Goal: Task Accomplishment & Management: Use online tool/utility

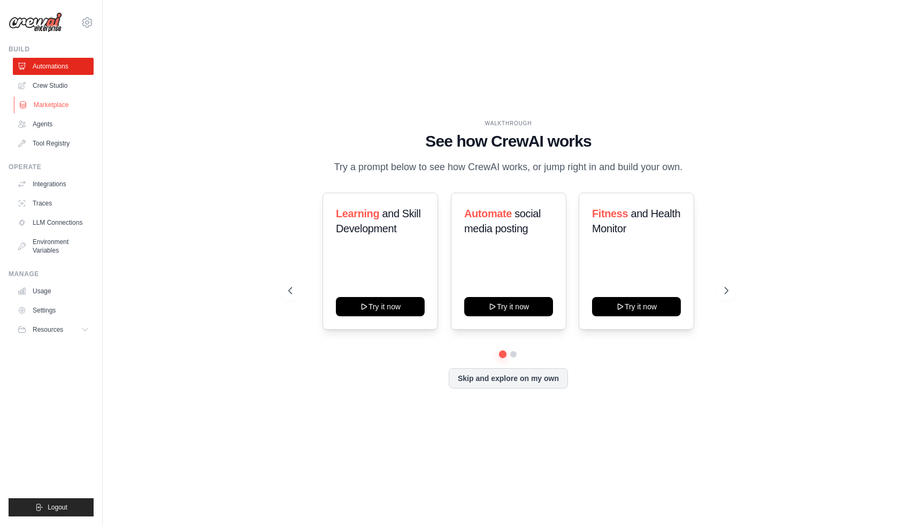
click at [62, 113] on link "Marketplace" at bounding box center [54, 104] width 81 height 17
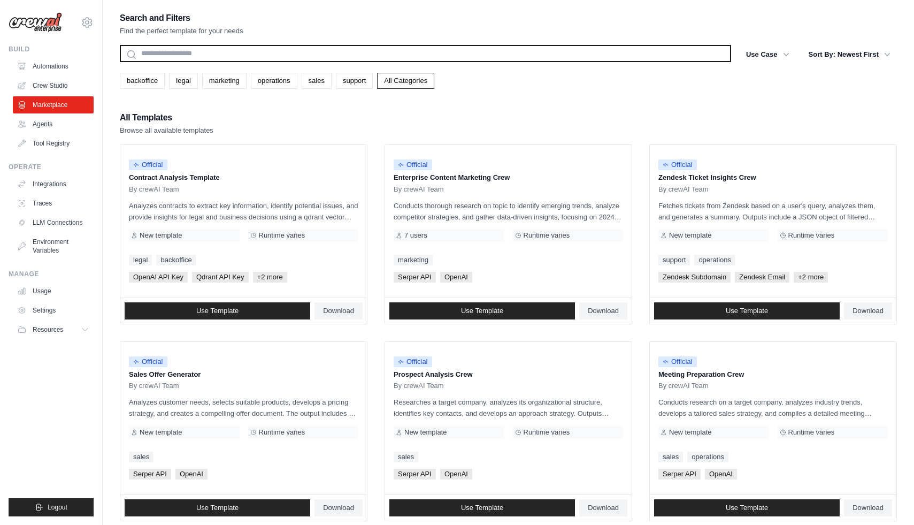
click at [183, 56] on input "text" at bounding box center [425, 53] width 611 height 17
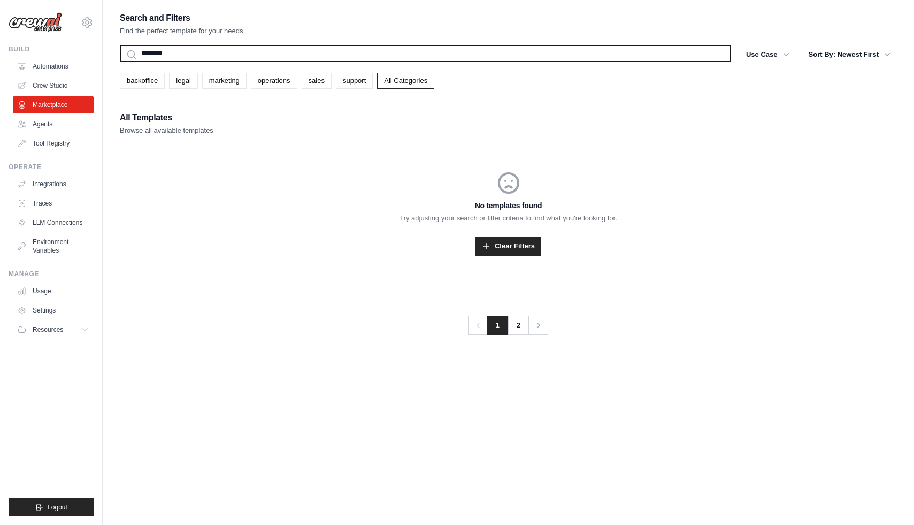
type input "********"
click at [119, 61] on button "Search" at bounding box center [119, 61] width 1 height 1
click at [201, 54] on input "********" at bounding box center [425, 53] width 611 height 17
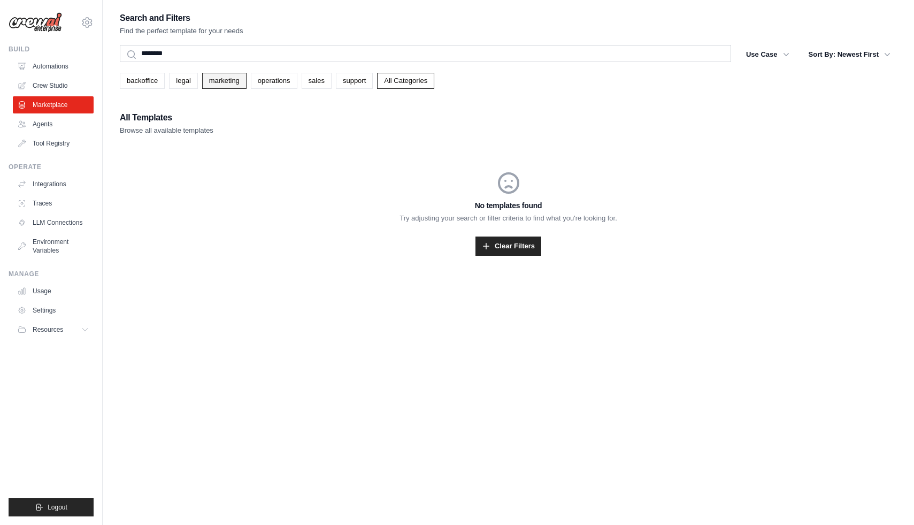
click at [247, 86] on link "marketing" at bounding box center [224, 81] width 44 height 16
click at [521, 256] on link "Clear Filters" at bounding box center [508, 245] width 66 height 19
click at [233, 87] on link "marketing" at bounding box center [224, 81] width 44 height 16
click at [502, 256] on link "Clear Filters" at bounding box center [508, 245] width 66 height 19
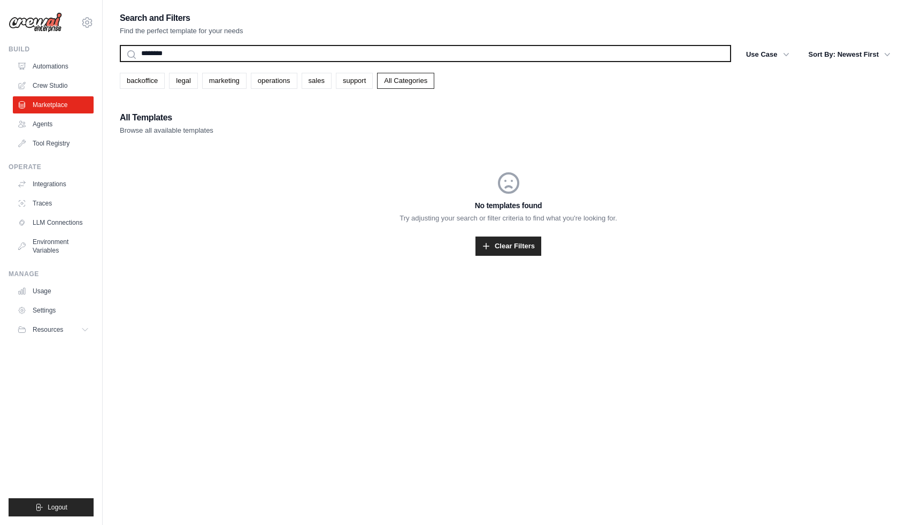
click at [207, 61] on input "********" at bounding box center [425, 53] width 611 height 17
click at [119, 61] on button "Search" at bounding box center [119, 61] width 1 height 1
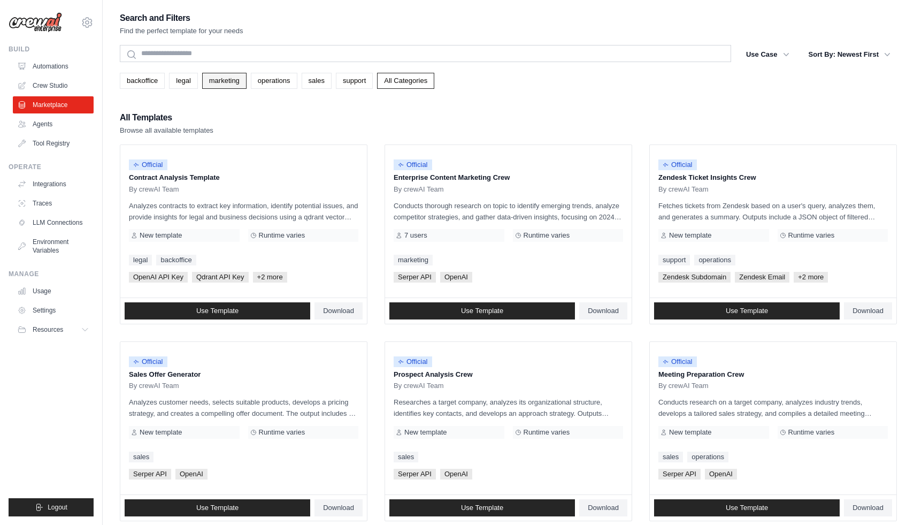
click at [234, 87] on link "marketing" at bounding box center [224, 81] width 44 height 16
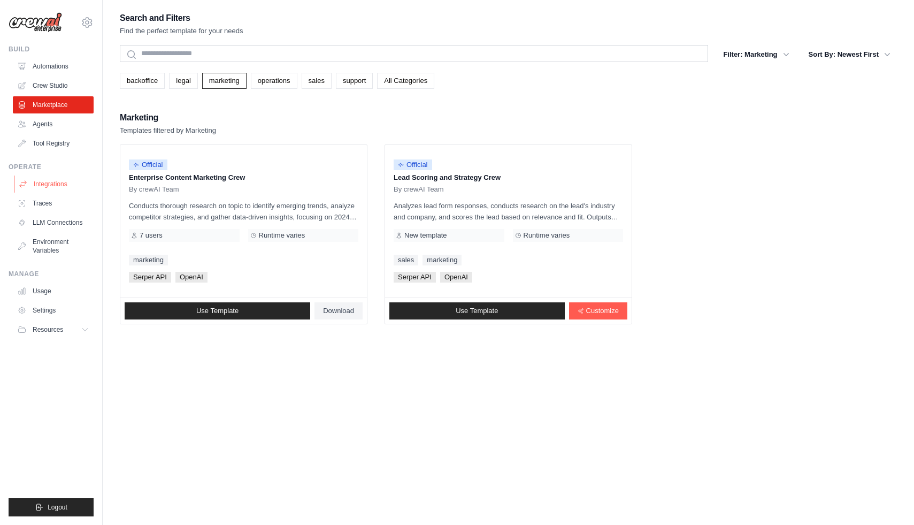
click at [57, 192] on link "Integrations" at bounding box center [54, 183] width 81 height 17
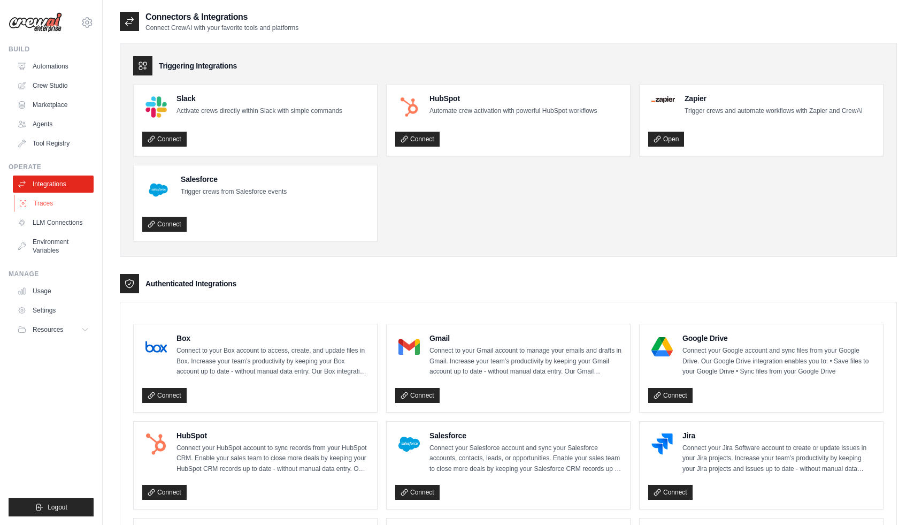
click at [61, 212] on link "Traces" at bounding box center [54, 203] width 81 height 17
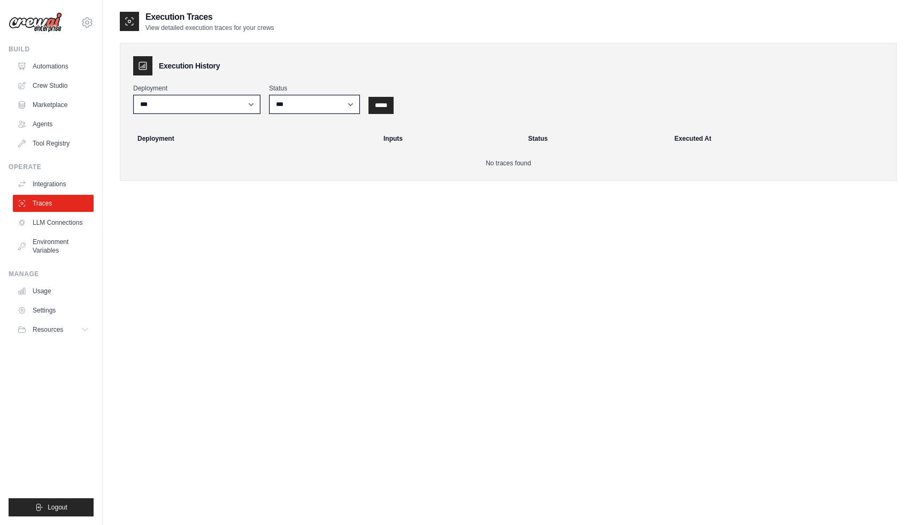
click at [57, 231] on link "LLM Connections" at bounding box center [53, 222] width 81 height 17
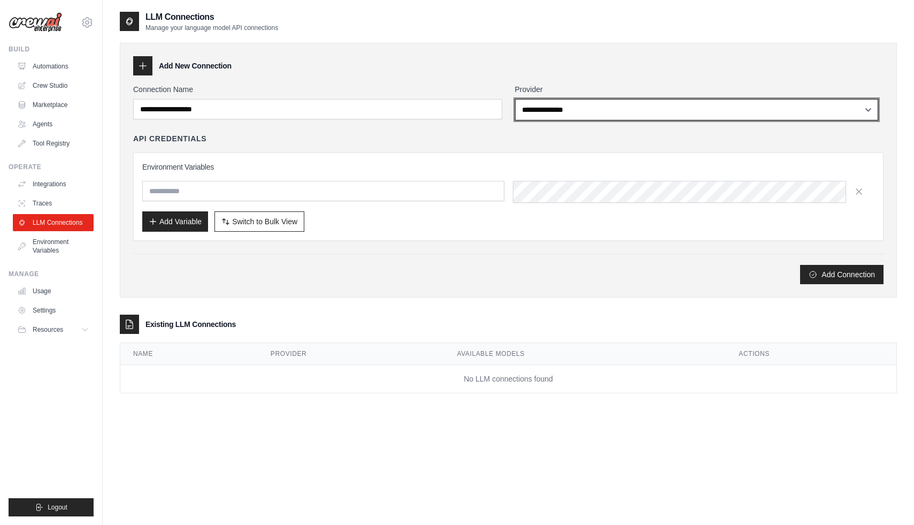
click at [602, 106] on select "**********" at bounding box center [696, 109] width 363 height 21
select select "******"
click at [518, 105] on select "**********" at bounding box center [696, 109] width 363 height 21
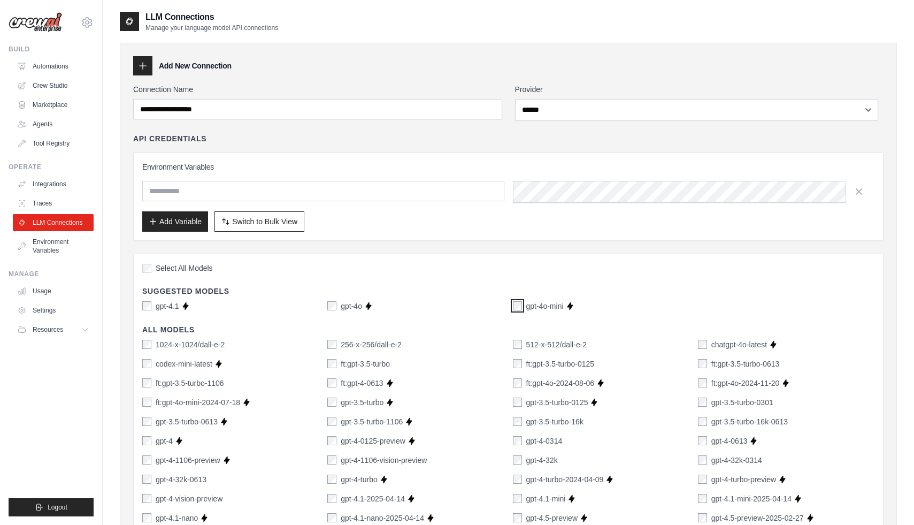
scroll to position [15, 0]
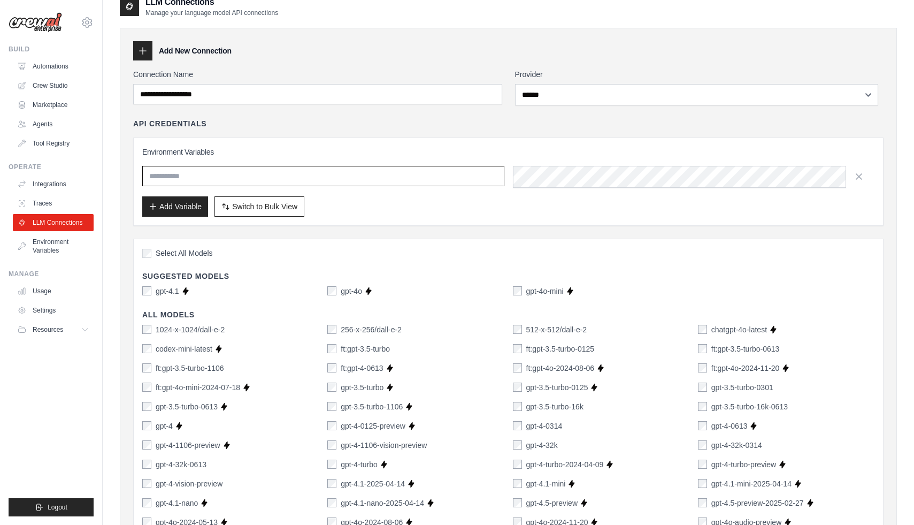
click at [390, 186] on input "text" at bounding box center [323, 176] width 362 height 20
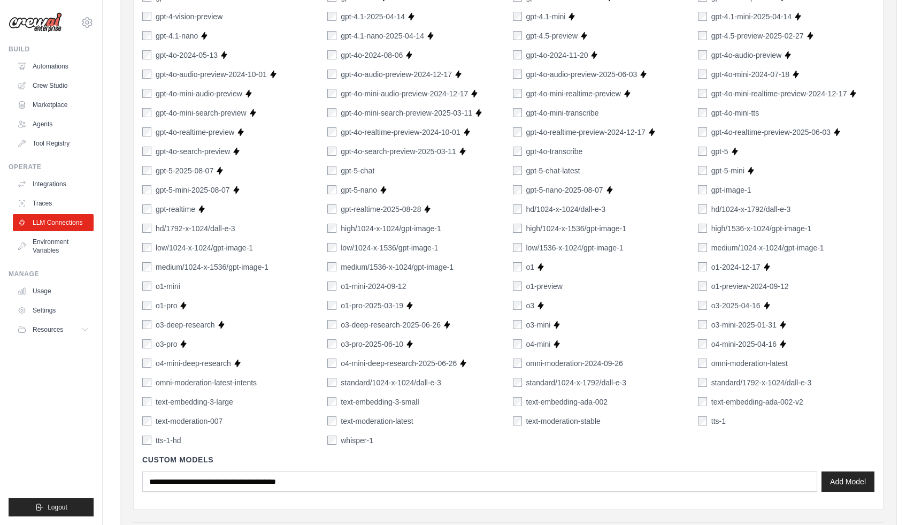
scroll to position [716, 0]
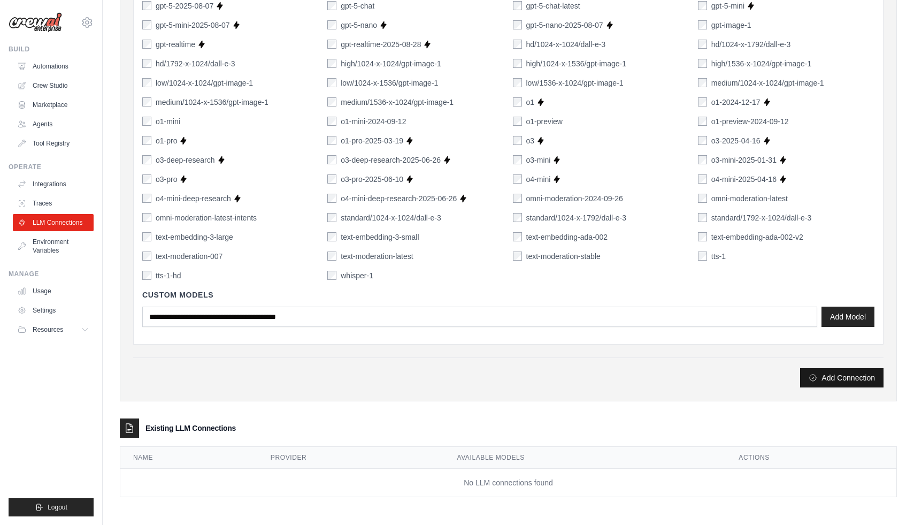
click at [854, 372] on button "Add Connection" at bounding box center [841, 377] width 83 height 19
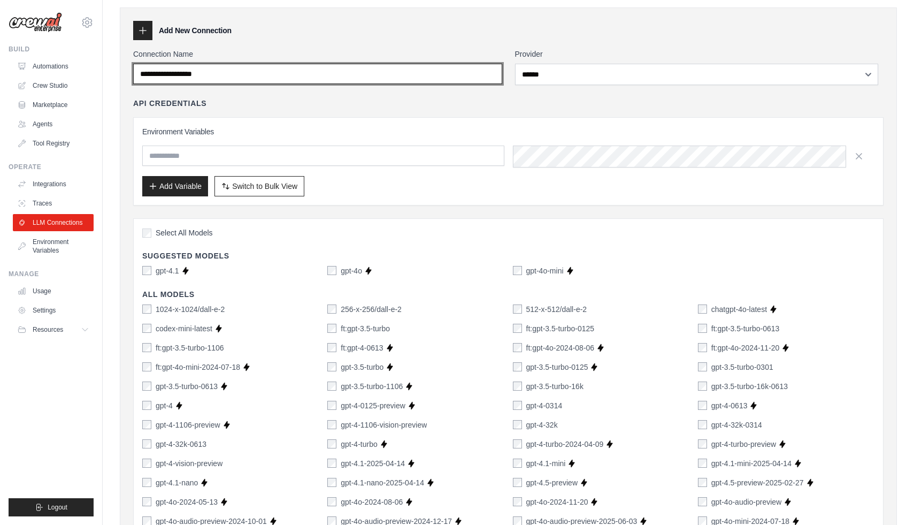
scroll to position [3, 0]
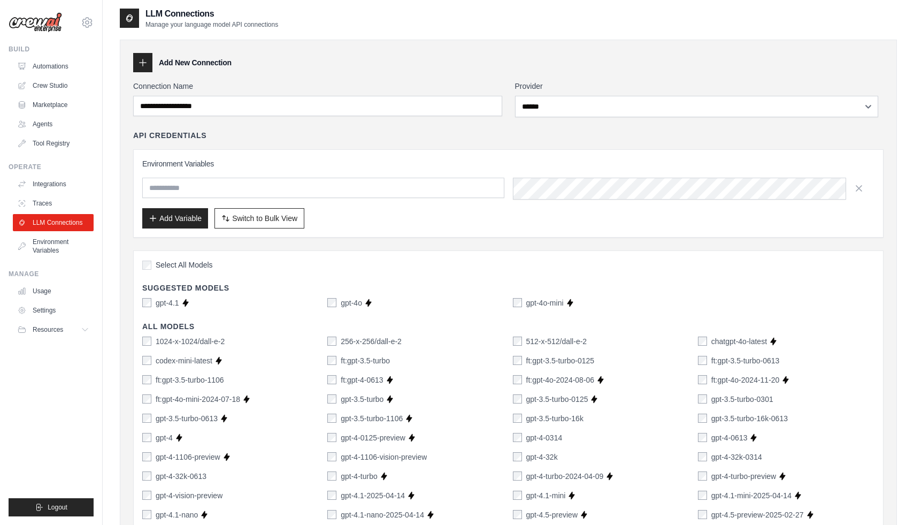
click at [264, 100] on div "Connection Name" at bounding box center [317, 99] width 369 height 36
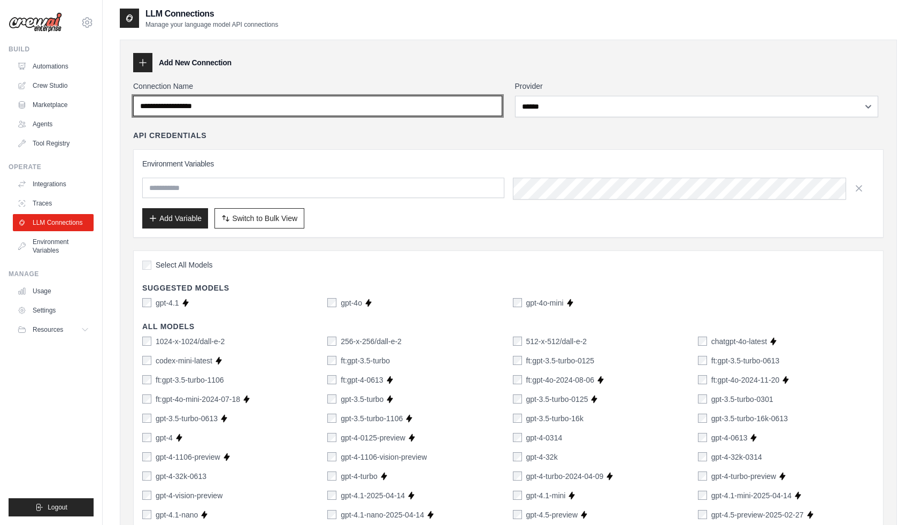
click at [258, 108] on input "Connection Name" at bounding box center [317, 106] width 369 height 20
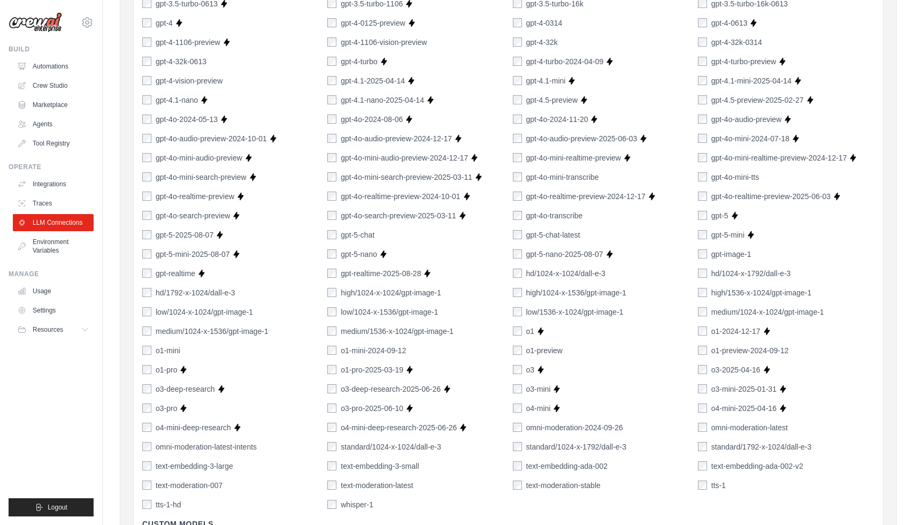
scroll to position [716, 0]
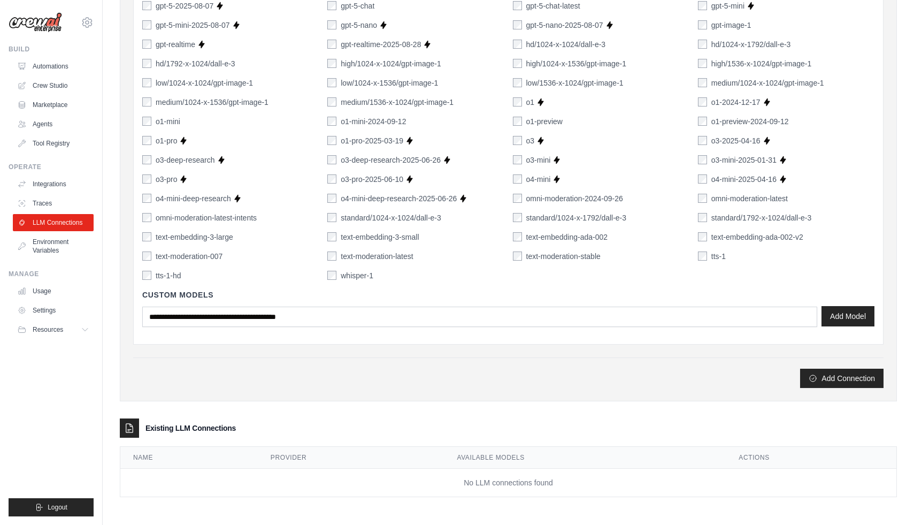
type input "*******"
click at [844, 306] on button "Add Model" at bounding box center [847, 316] width 53 height 20
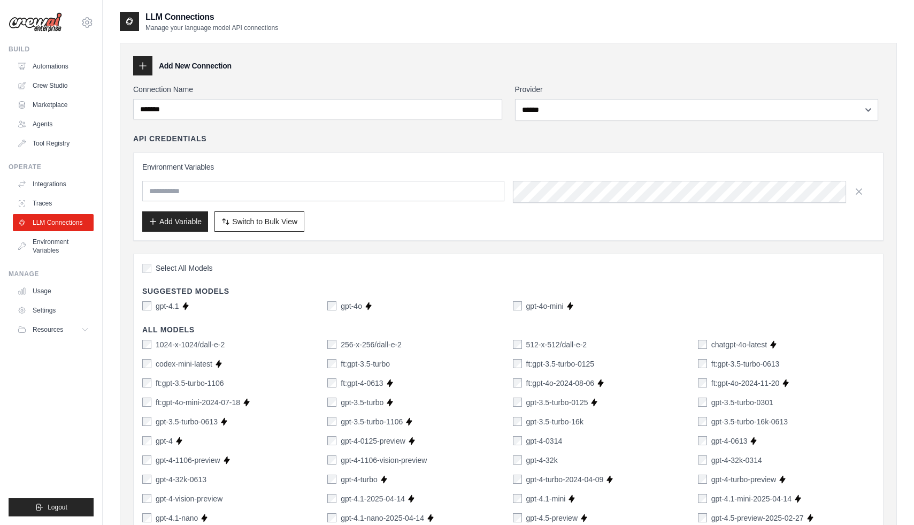
click at [148, 71] on icon at bounding box center [142, 65] width 11 height 11
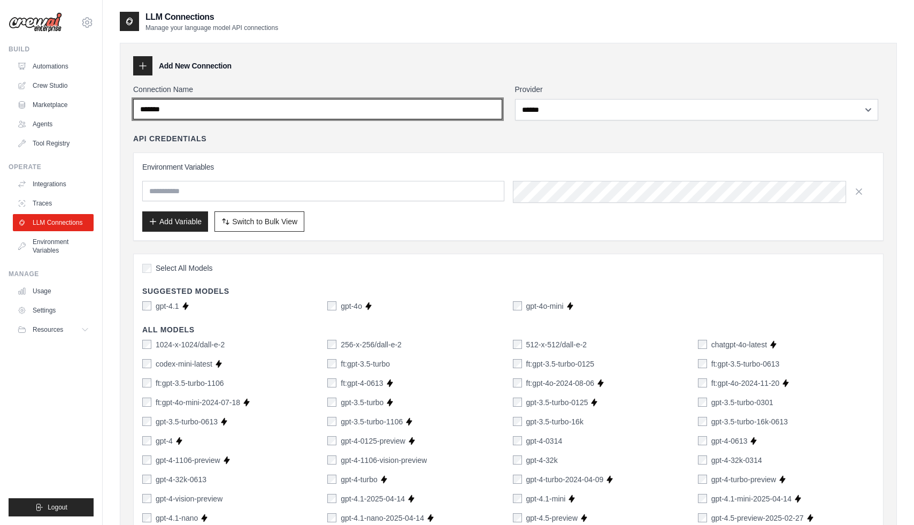
click at [193, 119] on input "*******" at bounding box center [317, 109] width 369 height 20
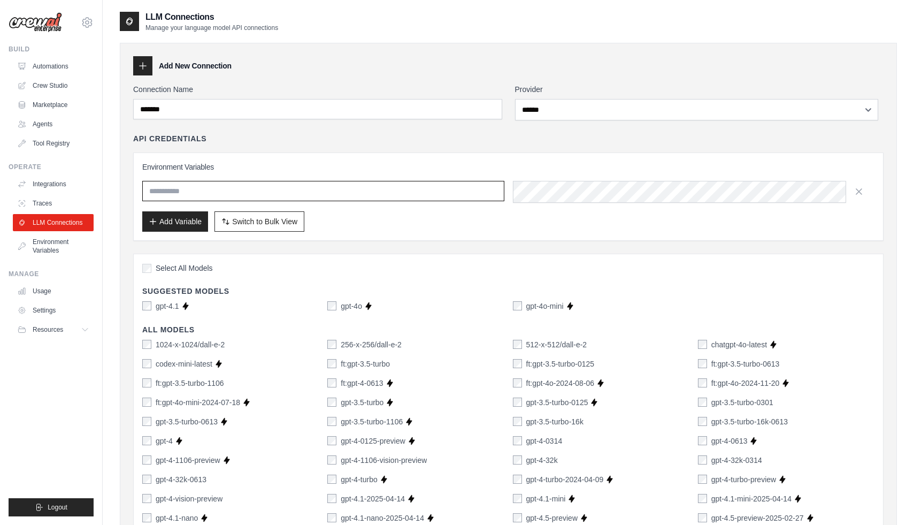
click at [220, 195] on input "text" at bounding box center [323, 191] width 362 height 20
paste input "**********"
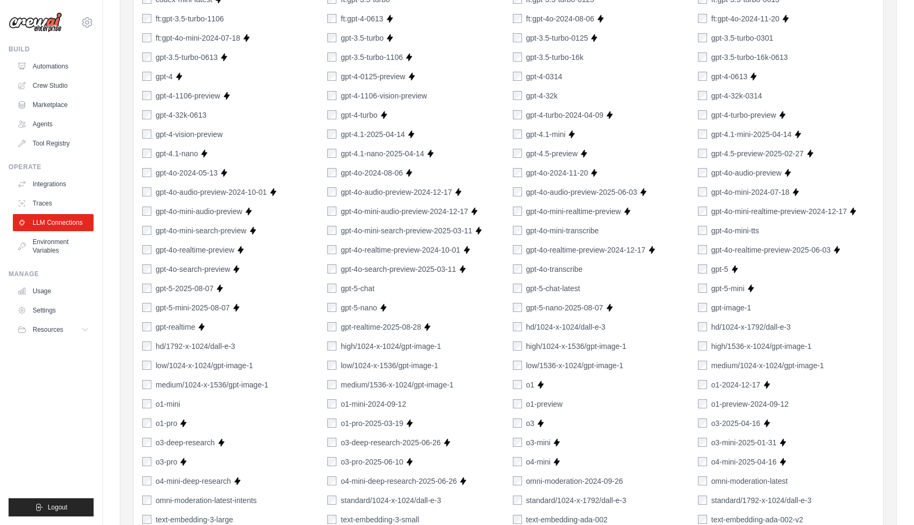
scroll to position [716, 0]
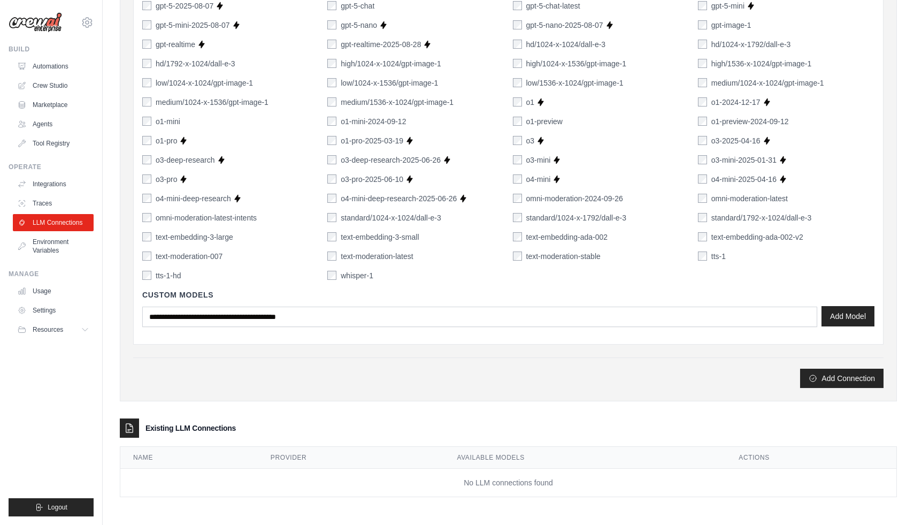
type input "**********"
click at [843, 307] on button "Add Model" at bounding box center [847, 316] width 53 height 20
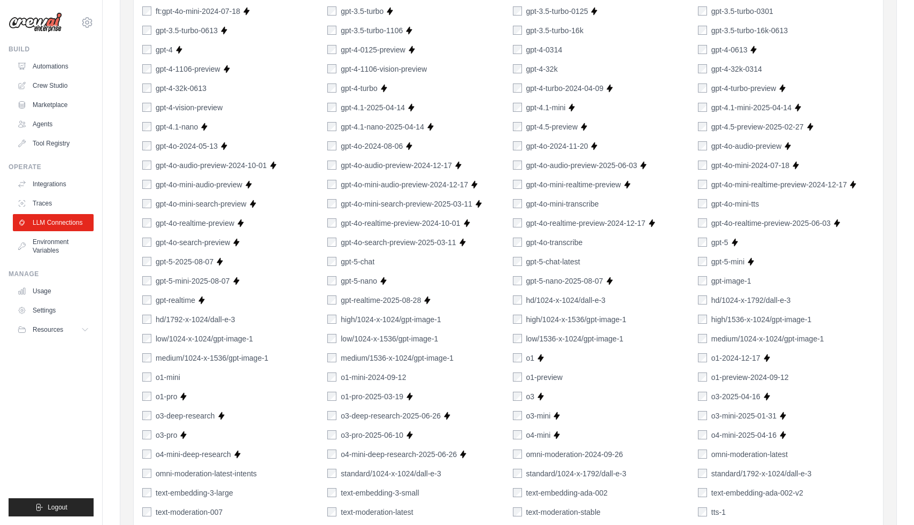
scroll to position [0, 0]
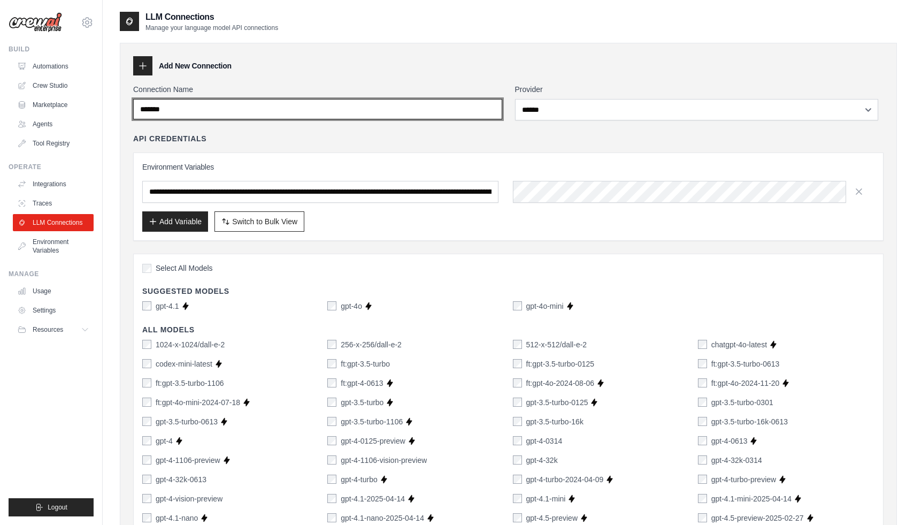
click at [203, 119] on input "*******" at bounding box center [317, 109] width 369 height 20
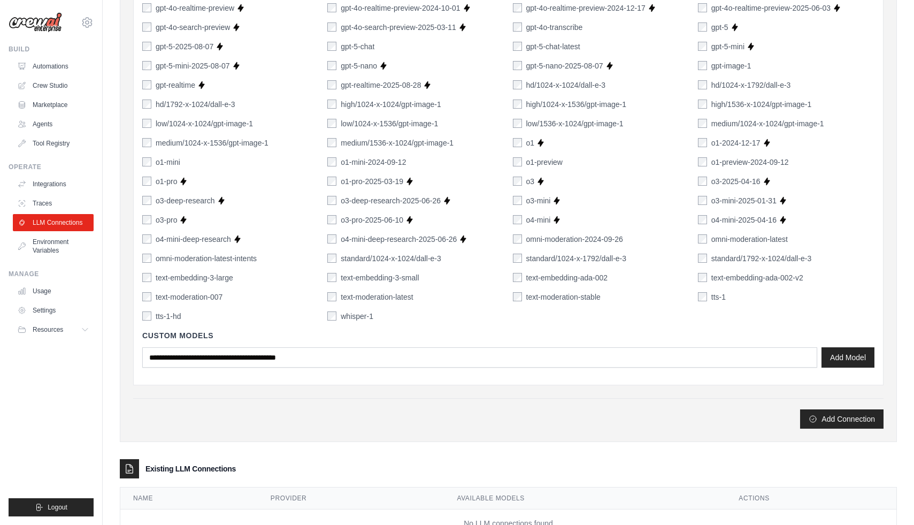
scroll to position [716, 0]
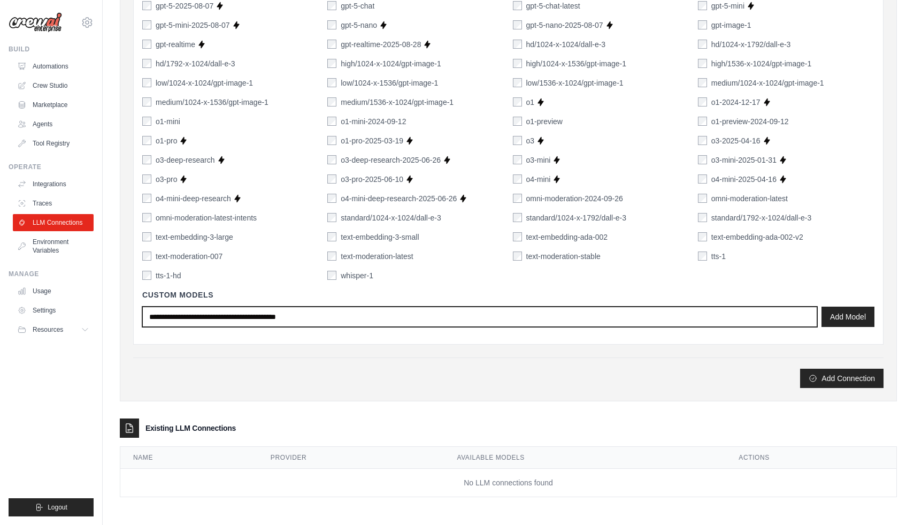
click at [316, 310] on input "text" at bounding box center [479, 316] width 675 height 20
drag, startPoint x: 352, startPoint y: 305, endPoint x: 73, endPoint y: 302, distance: 279.1
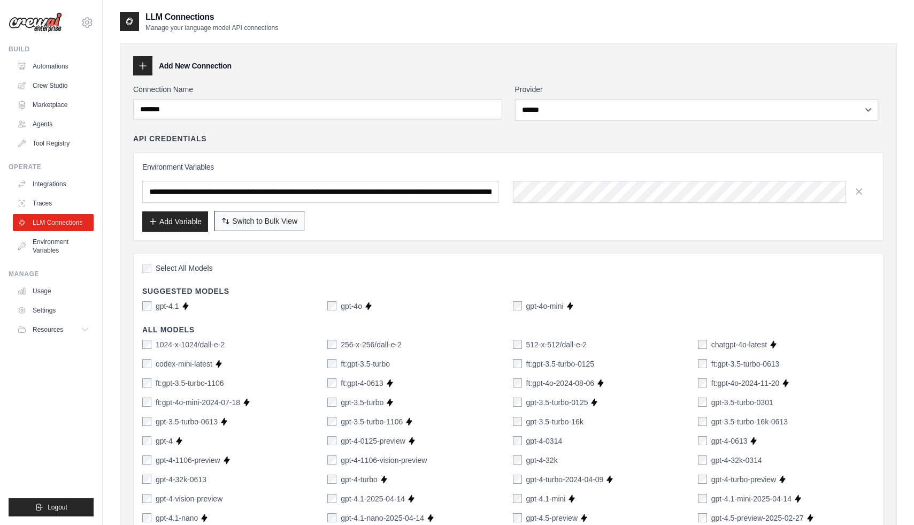
click at [292, 226] on span "Switch to Bulk View" at bounding box center [264, 220] width 65 height 11
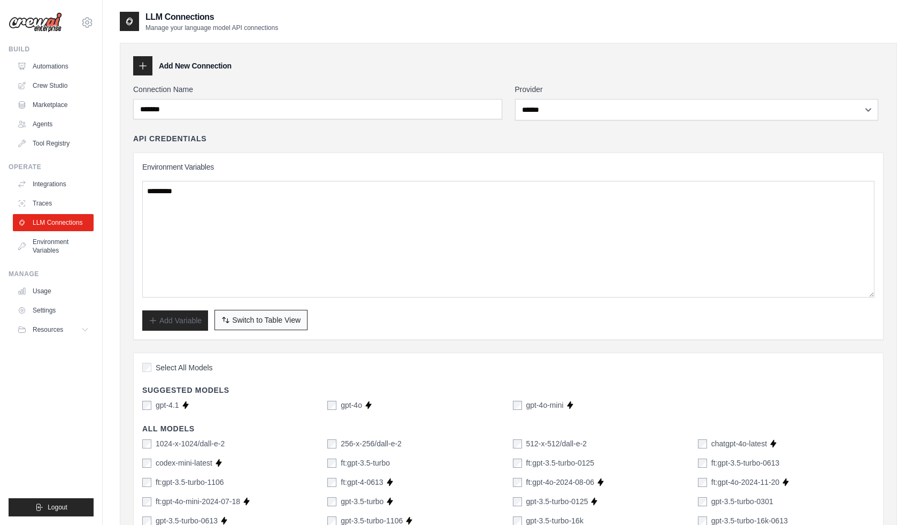
click at [299, 325] on span "Switch to Table View" at bounding box center [266, 319] width 68 height 11
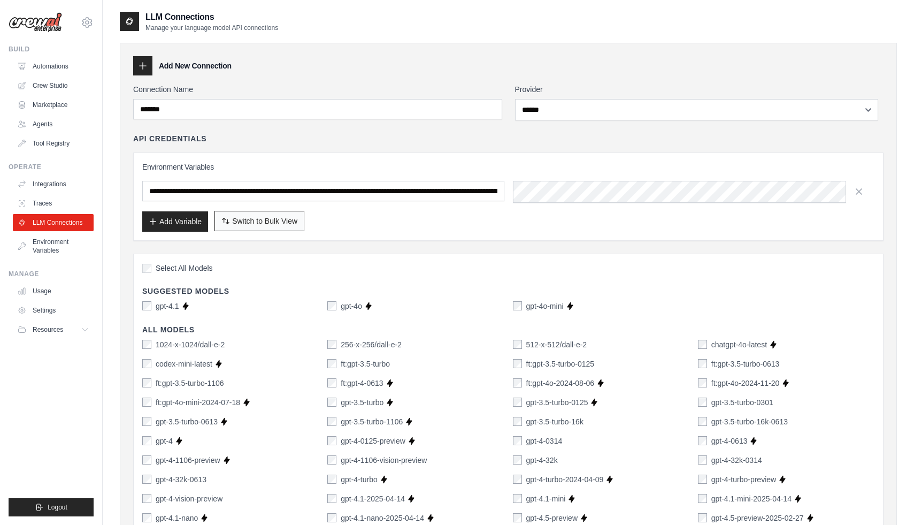
click at [297, 226] on span "Switch to Bulk View" at bounding box center [264, 220] width 65 height 11
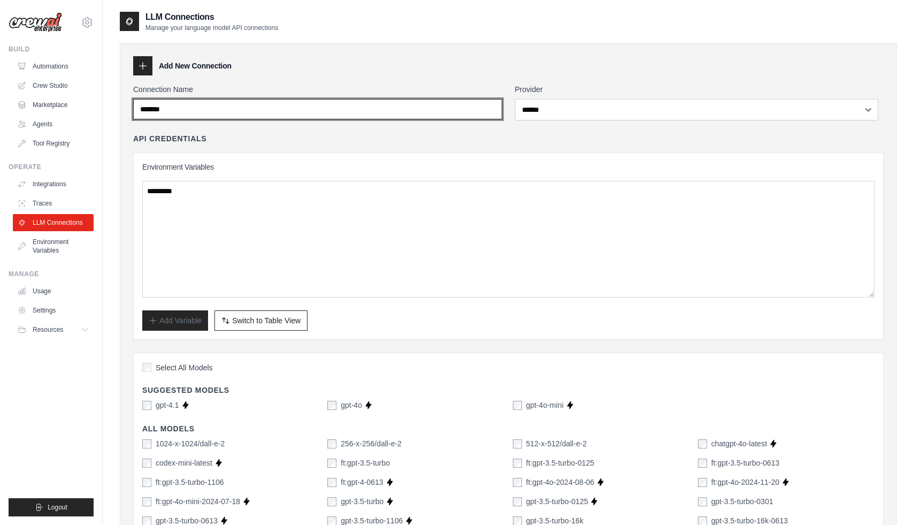
click at [218, 118] on input "*******" at bounding box center [317, 109] width 369 height 20
type input "********"
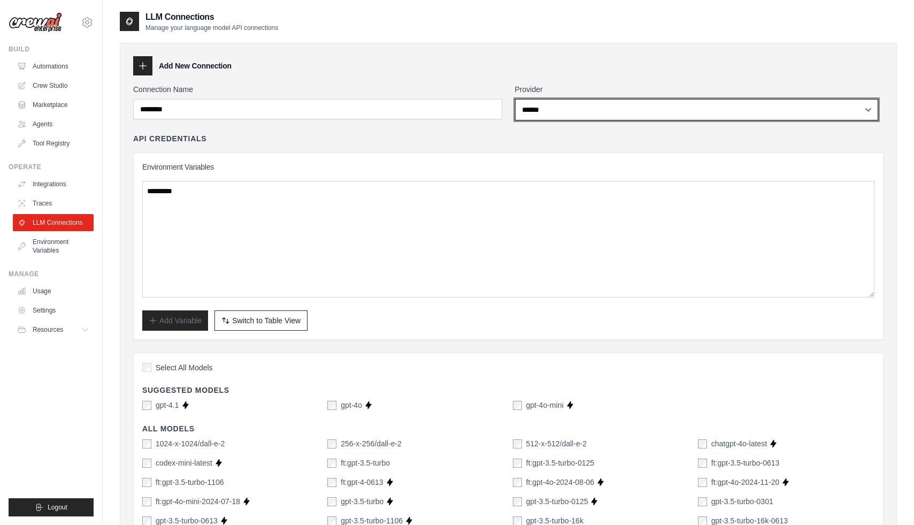
click at [602, 108] on select "**********" at bounding box center [696, 109] width 363 height 21
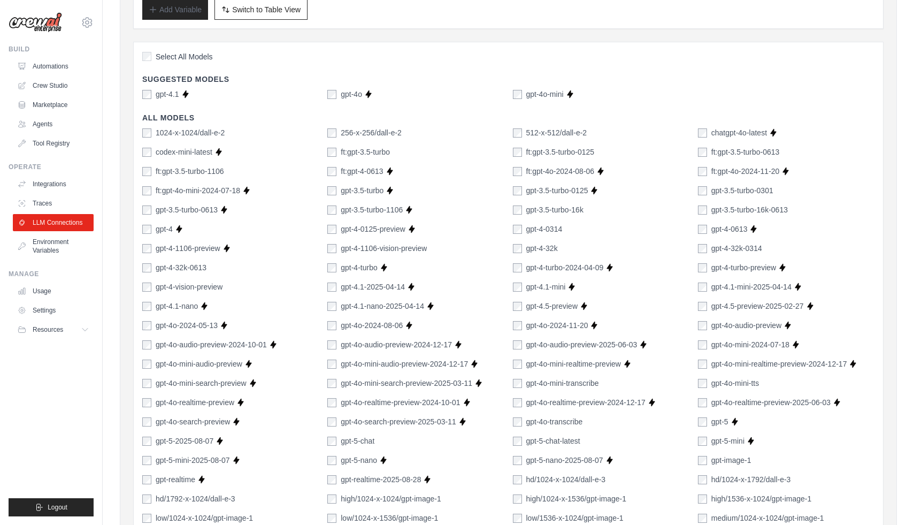
scroll to position [823, 0]
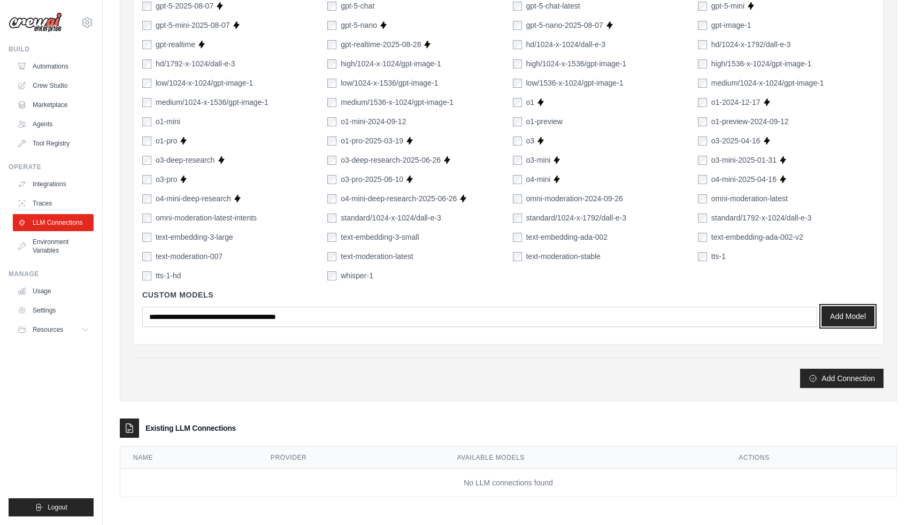
click at [853, 309] on button "Add Model" at bounding box center [847, 316] width 53 height 20
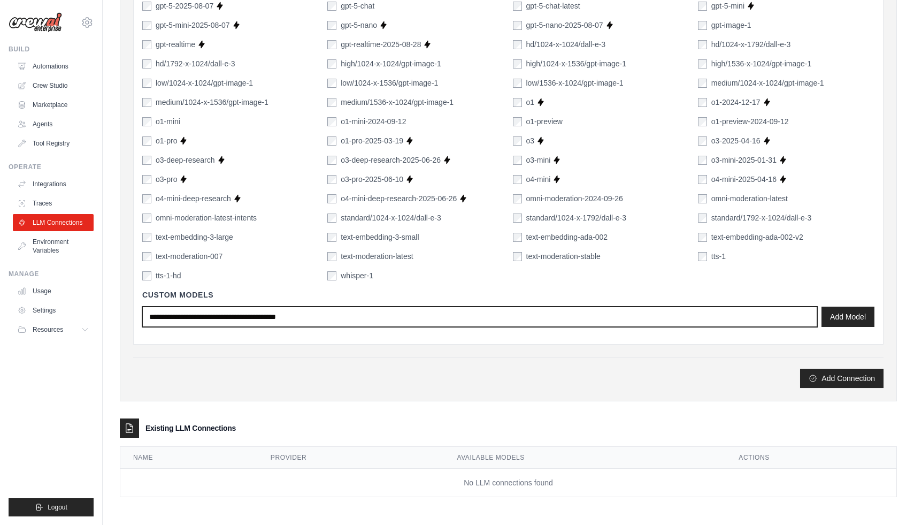
click at [357, 306] on input "text" at bounding box center [479, 316] width 675 height 20
type input "*"
type input "****"
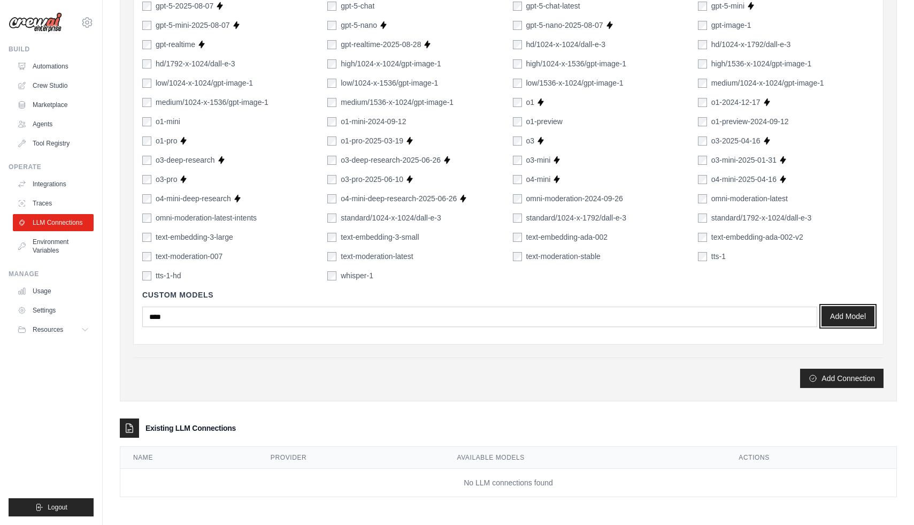
click at [845, 306] on button "Add Model" at bounding box center [847, 316] width 53 height 20
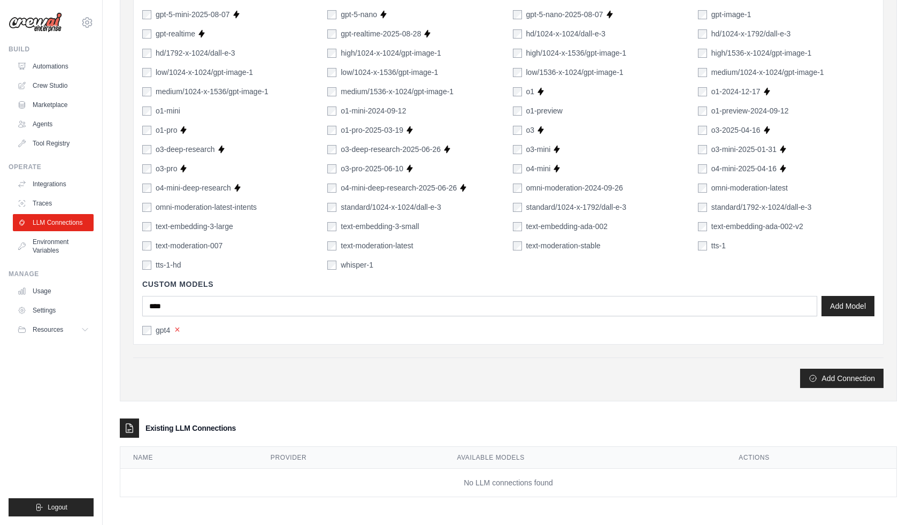
click at [180, 333] on button "×" at bounding box center [177, 330] width 6 height 10
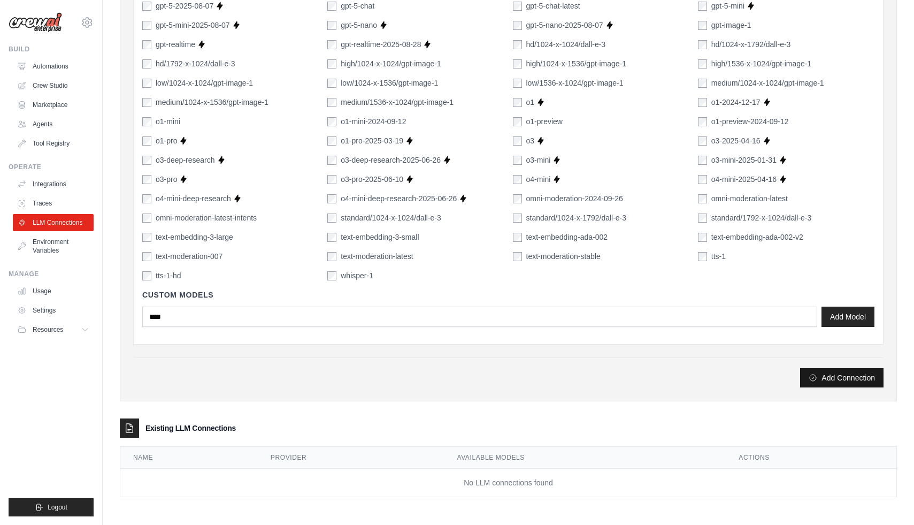
click at [825, 373] on button "Add Connection" at bounding box center [841, 377] width 83 height 19
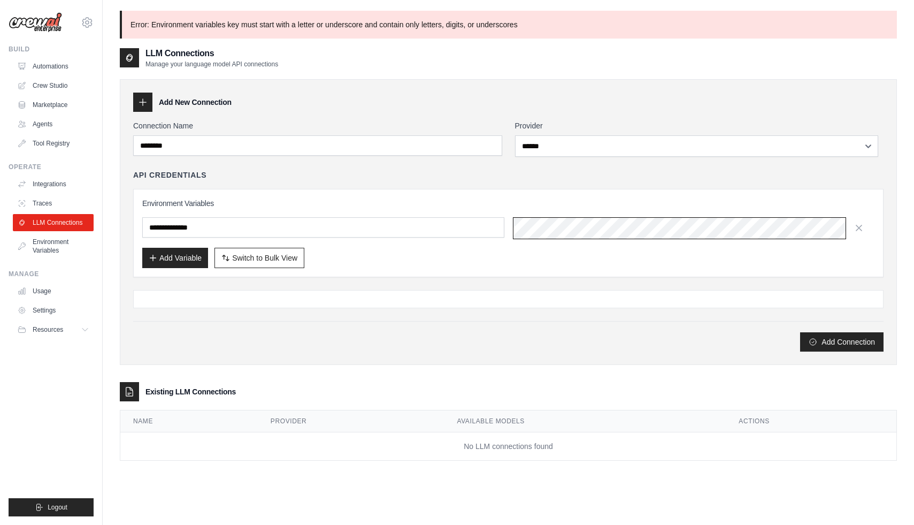
scroll to position [0, 467]
click at [866, 351] on button "Add Connection" at bounding box center [841, 341] width 83 height 19
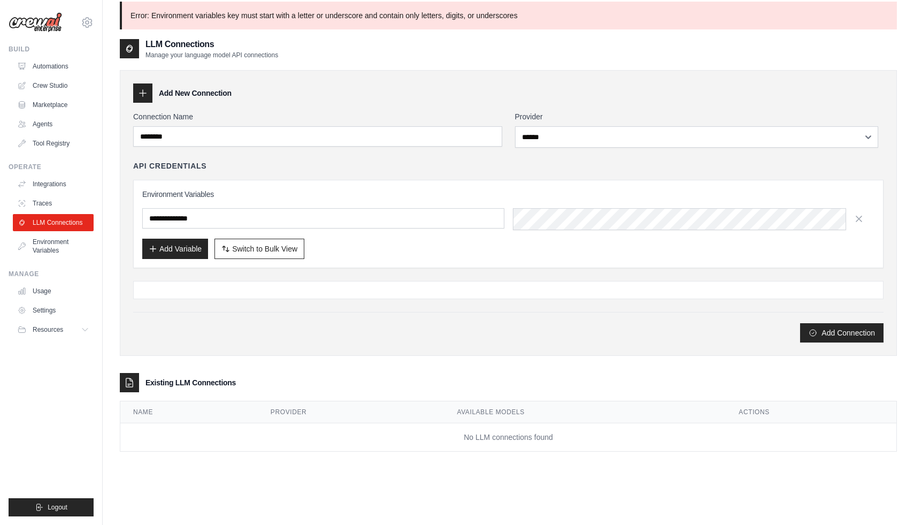
click at [237, 299] on div at bounding box center [508, 290] width 750 height 18
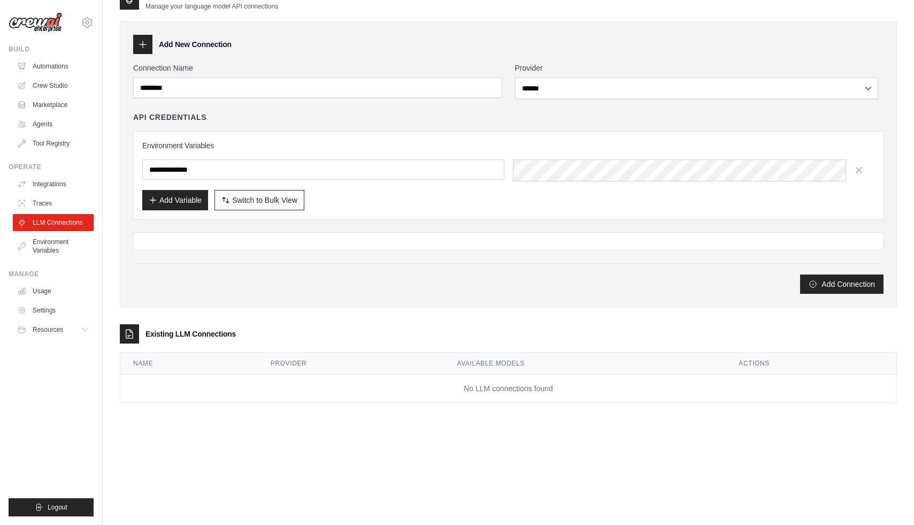
scroll to position [0, 0]
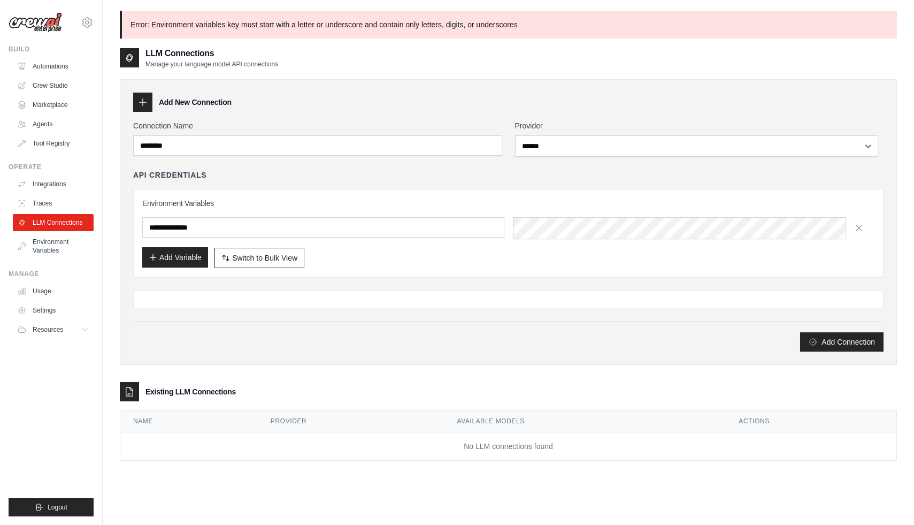
click at [208, 267] on button "Add Variable" at bounding box center [175, 257] width 66 height 20
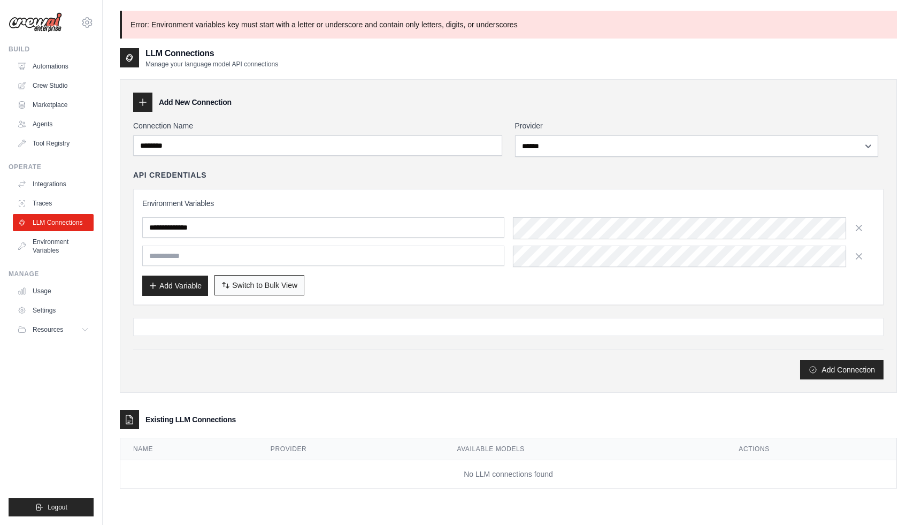
click at [267, 290] on span "Switch to Bulk View" at bounding box center [264, 285] width 65 height 11
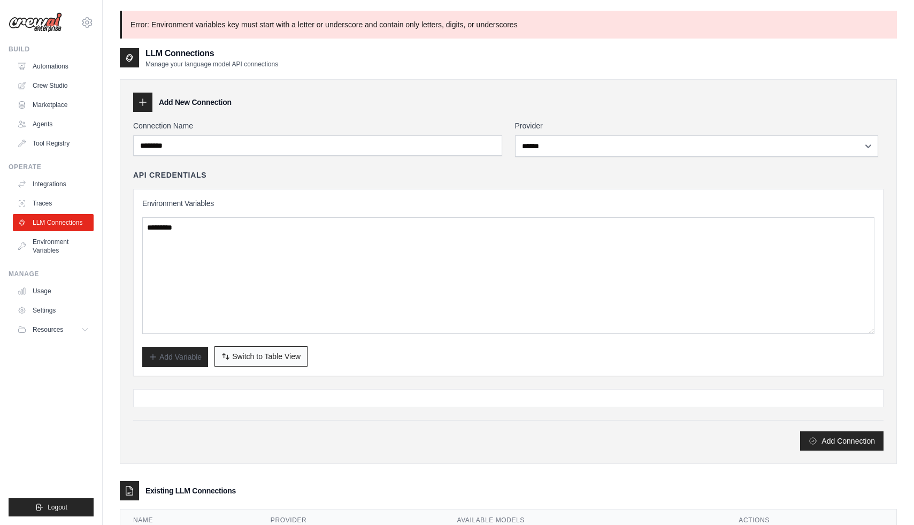
click at [268, 361] on span "Switch to Table View" at bounding box center [266, 356] width 68 height 11
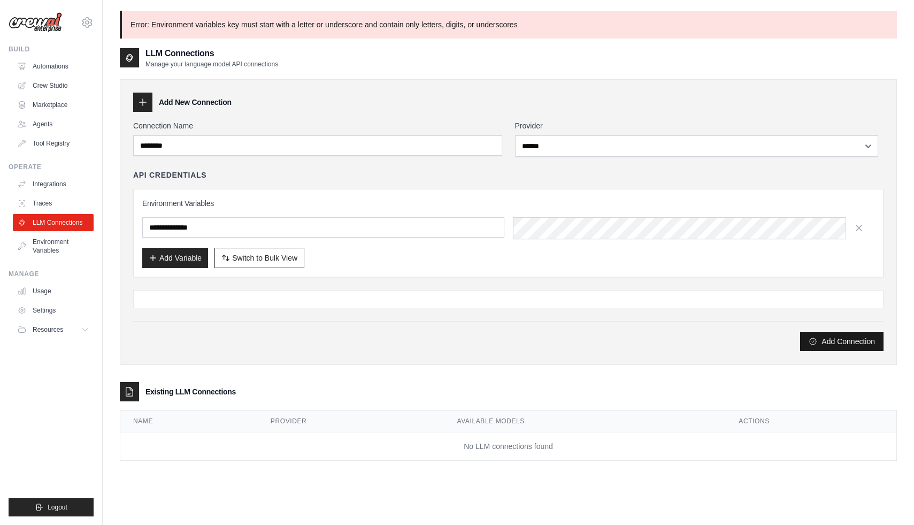
click at [867, 351] on button "Add Connection" at bounding box center [841, 341] width 83 height 19
click at [62, 231] on link "LLM Connections" at bounding box center [54, 222] width 81 height 17
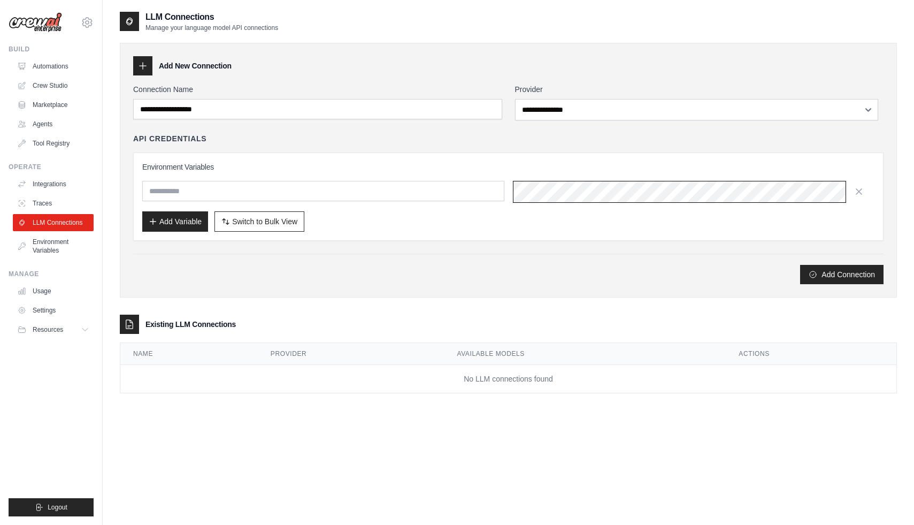
scroll to position [0, 467]
click at [248, 201] on input "text" at bounding box center [323, 191] width 362 height 20
type input "**********"
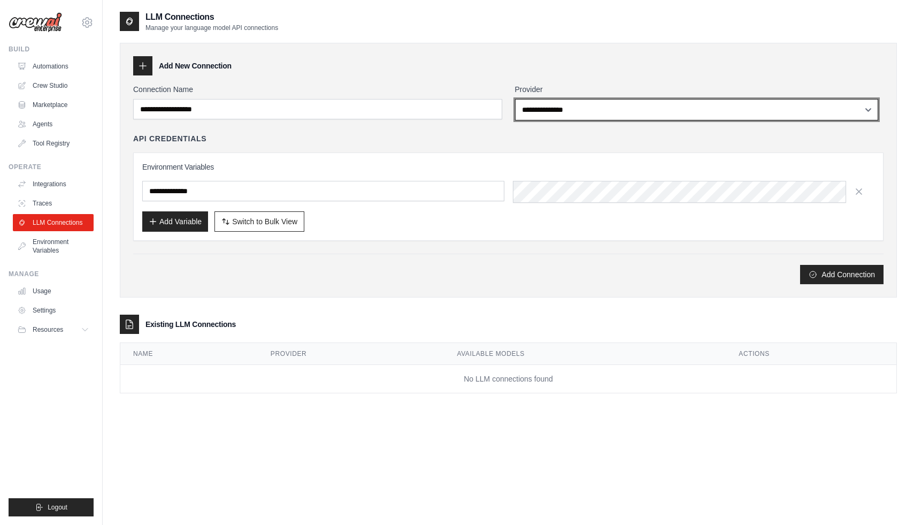
click at [630, 113] on select "**********" at bounding box center [696, 109] width 363 height 21
select select "******"
click at [518, 105] on select "**********" at bounding box center [696, 109] width 363 height 21
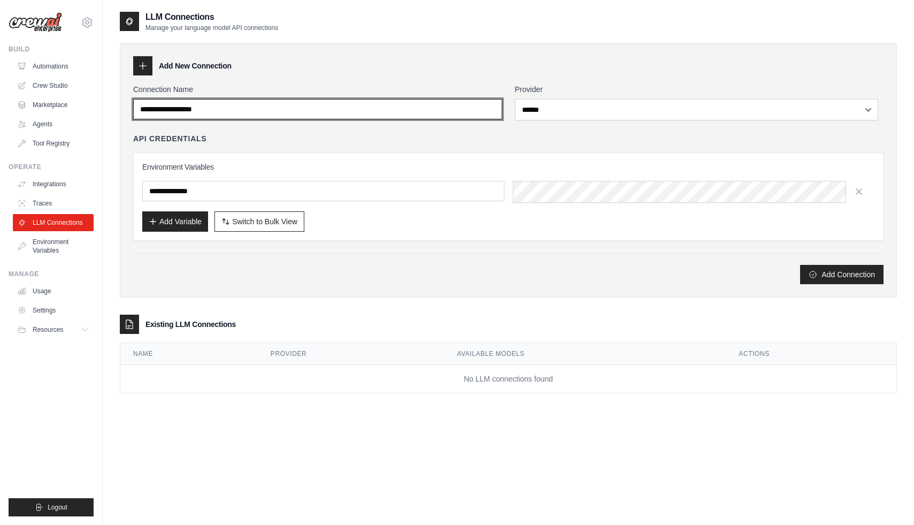
click at [250, 117] on input "Connection Name" at bounding box center [317, 109] width 369 height 20
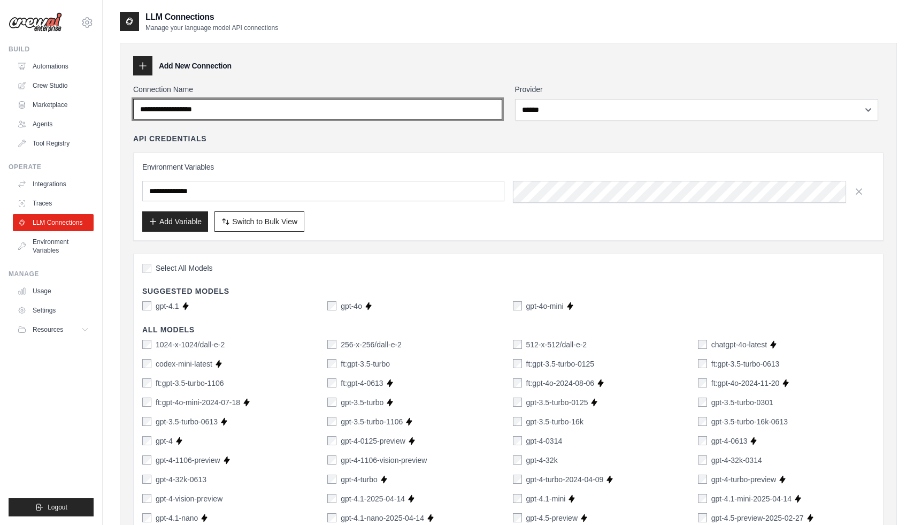
type input "********"
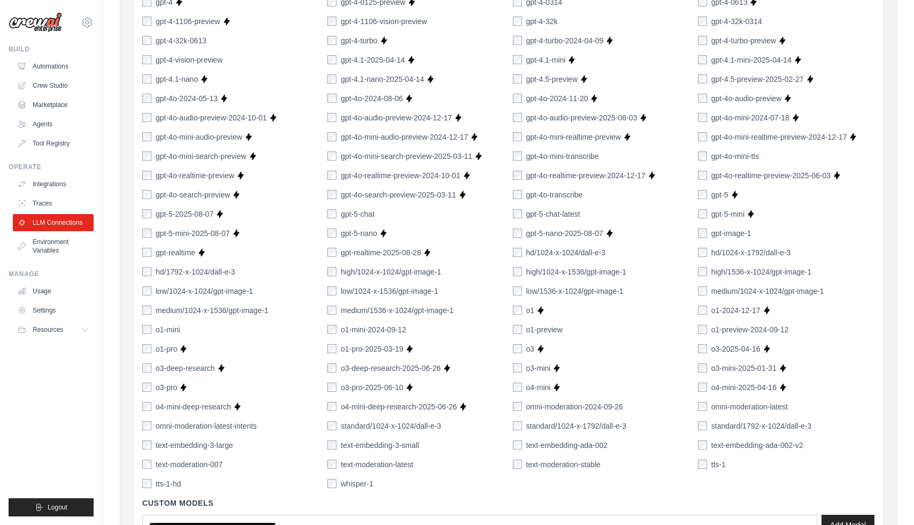
scroll to position [716, 0]
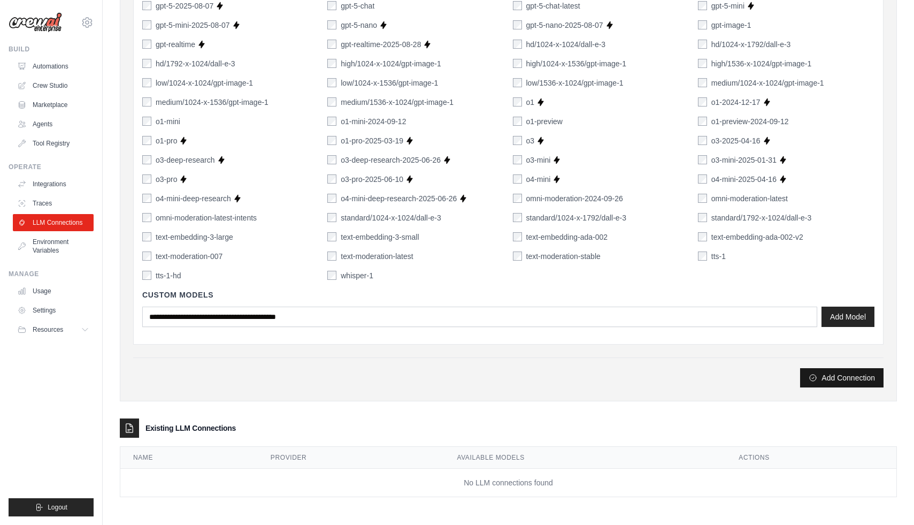
click at [812, 368] on button "Add Connection" at bounding box center [841, 377] width 83 height 19
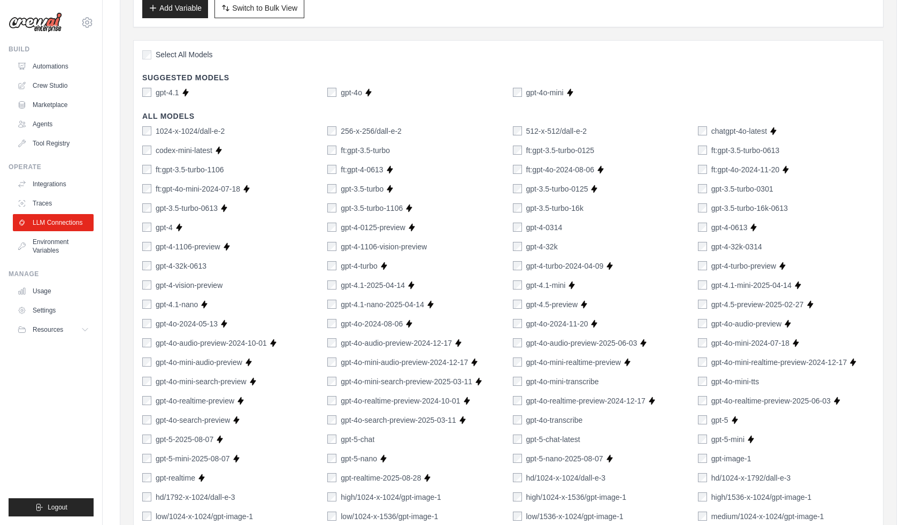
scroll to position [0, 0]
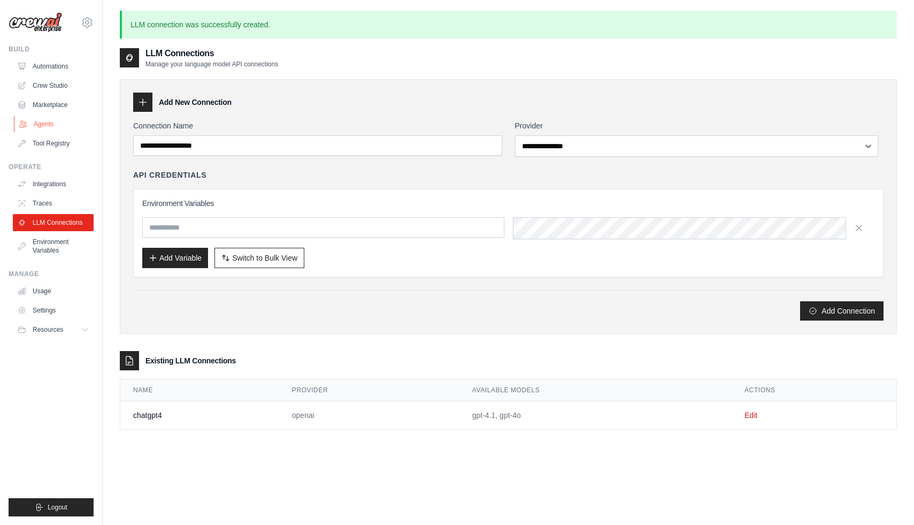
click at [47, 133] on link "Agents" at bounding box center [54, 123] width 81 height 17
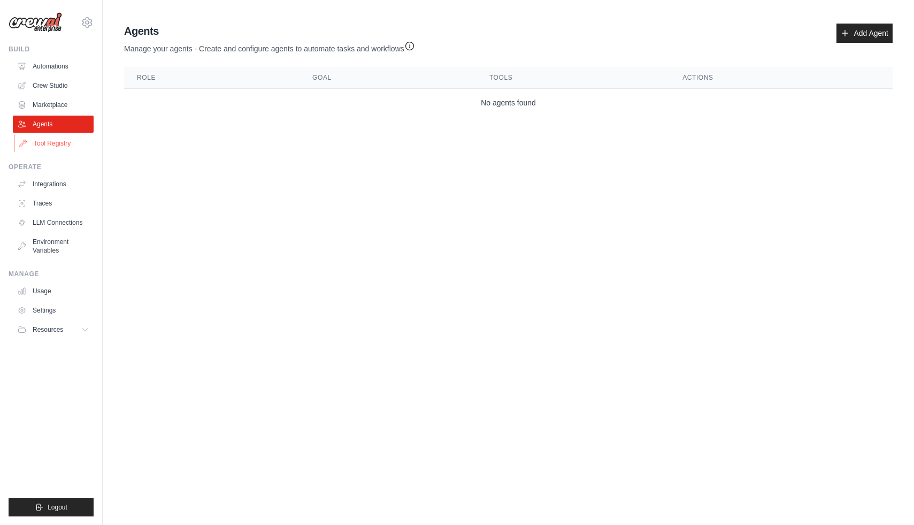
click at [50, 150] on link "Tool Registry" at bounding box center [54, 143] width 81 height 17
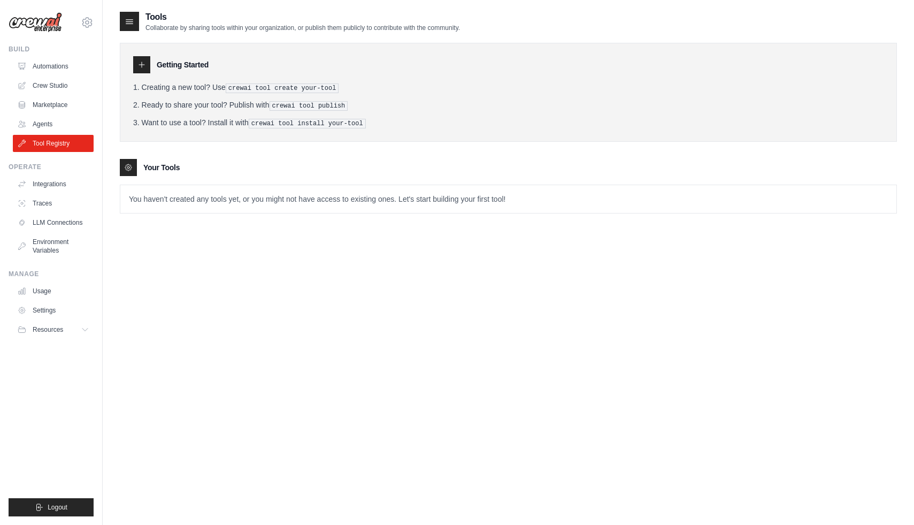
click at [146, 69] on icon at bounding box center [141, 64] width 9 height 9
click at [137, 171] on div at bounding box center [128, 167] width 17 height 17
click at [312, 111] on pre "crewai tool publish" at bounding box center [308, 106] width 79 height 10
click at [133, 172] on icon at bounding box center [128, 167] width 9 height 9
click at [190, 205] on p "You haven't created any tools yet, or you might not have access to existing one…" at bounding box center [508, 199] width 776 height 28
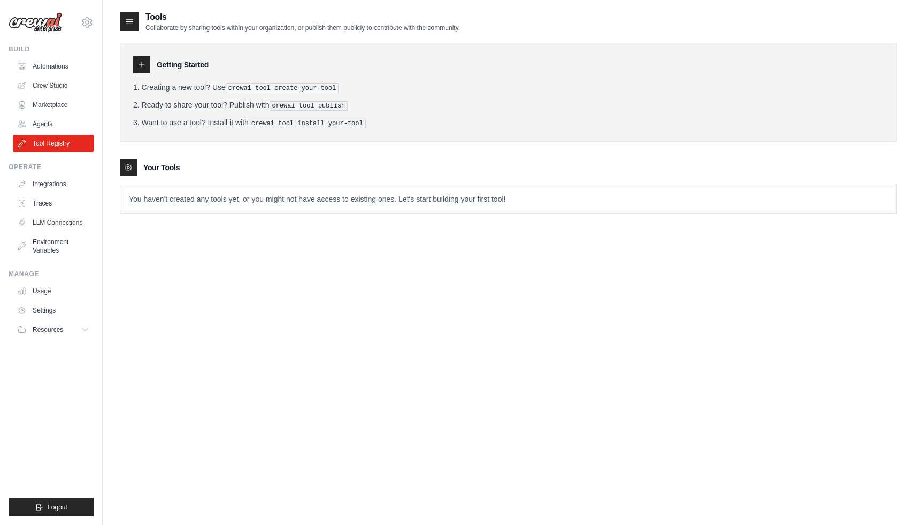
click at [146, 68] on icon at bounding box center [141, 64] width 9 height 9
click at [146, 69] on icon at bounding box center [141, 64] width 9 height 9
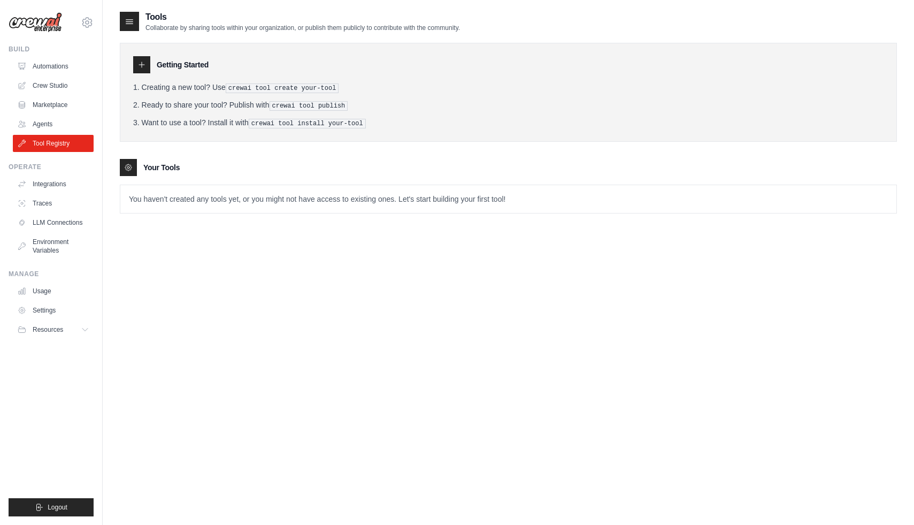
click at [164, 122] on ol "Creating a new tool? Use crewai tool create your-tool Ready to share your tool?…" at bounding box center [508, 105] width 750 height 47
click at [135, 18] on icon at bounding box center [129, 21] width 11 height 11
click at [135, 26] on icon at bounding box center [129, 21] width 11 height 11
click at [61, 89] on link "Crew Studio" at bounding box center [54, 85] width 81 height 17
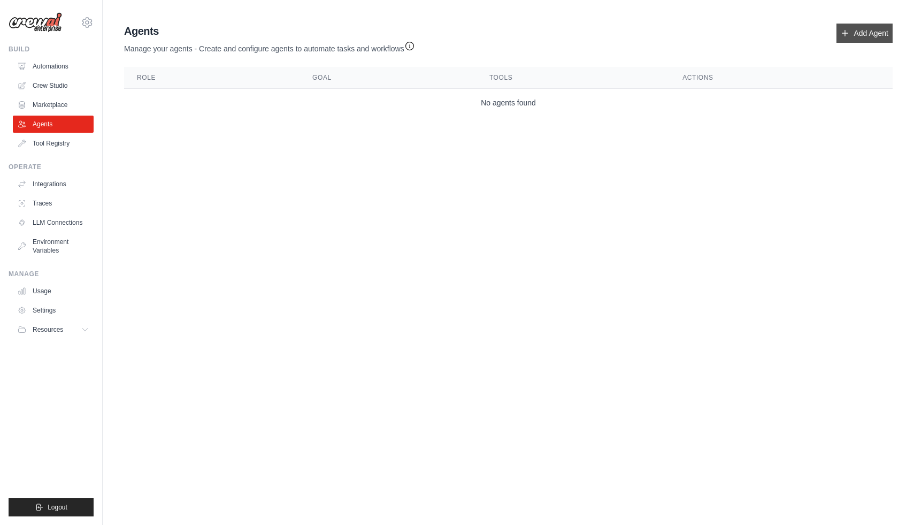
click at [850, 42] on link "Add Agent" at bounding box center [864, 33] width 56 height 19
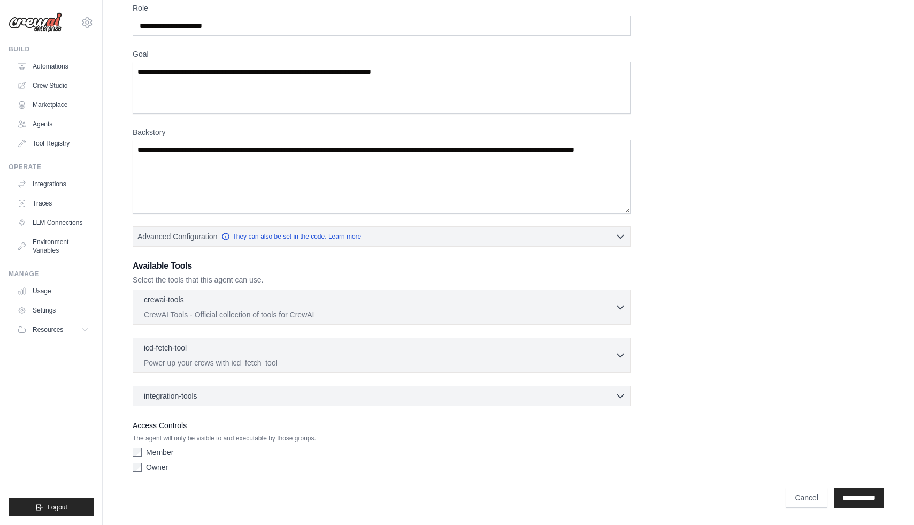
scroll to position [84, 0]
click at [623, 301] on icon "button" at bounding box center [620, 306] width 11 height 11
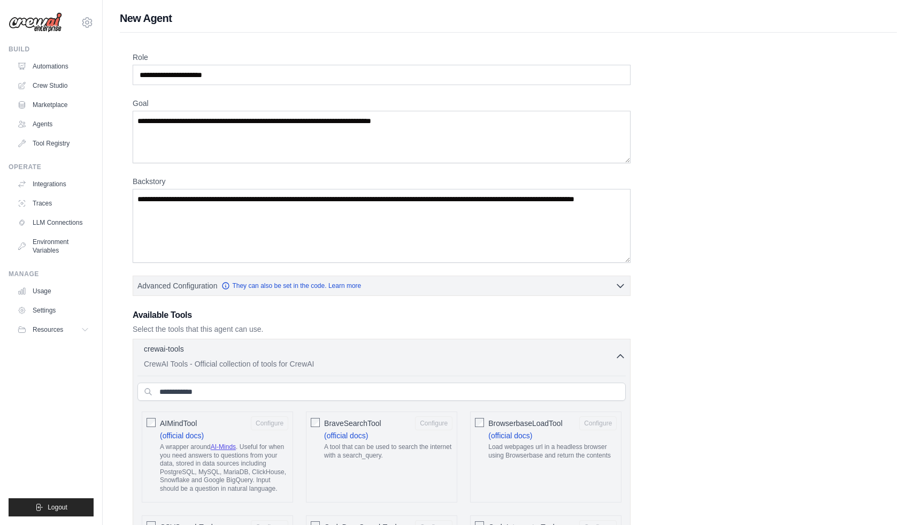
scroll to position [0, 0]
click at [253, 79] on input "Role" at bounding box center [382, 75] width 498 height 20
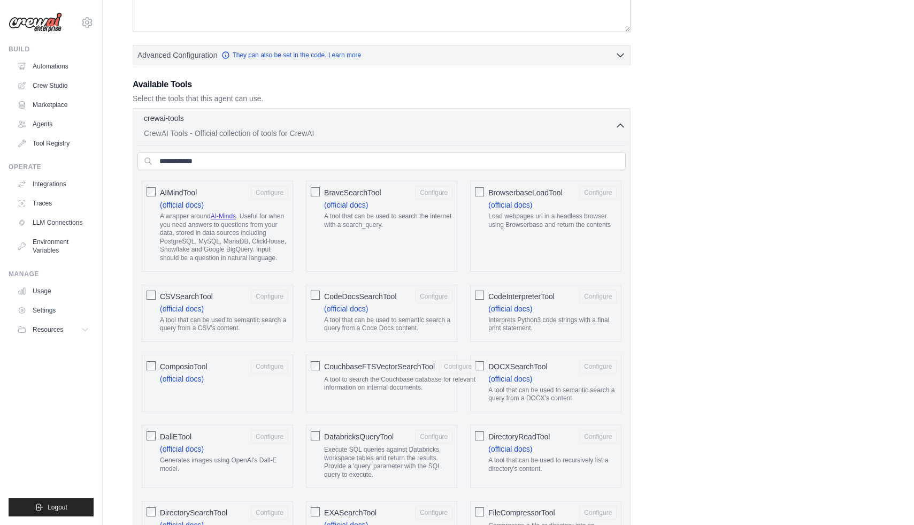
scroll to position [260, 0]
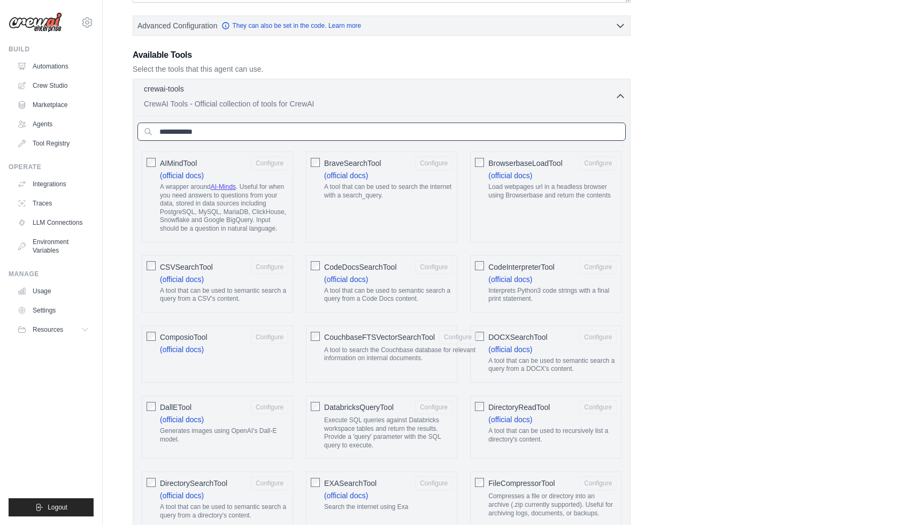
click at [318, 141] on input "text" at bounding box center [381, 131] width 488 height 18
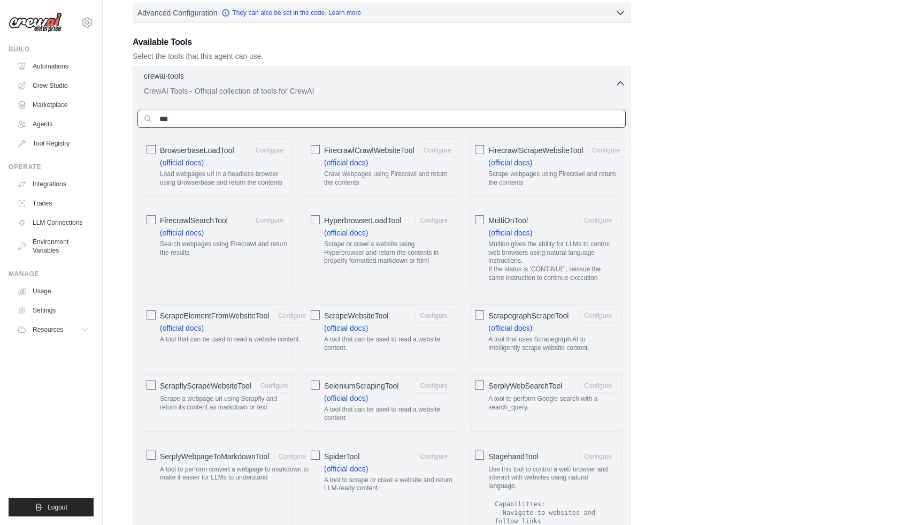
scroll to position [276, 0]
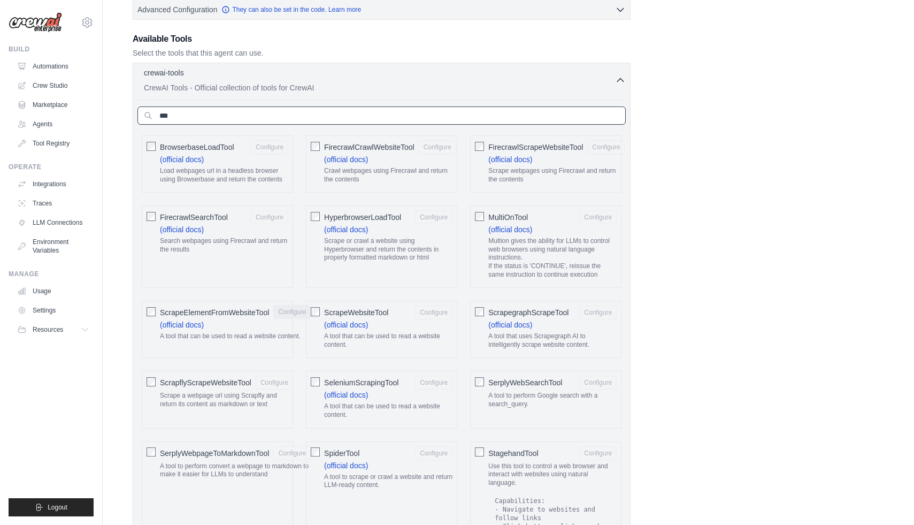
type input "***"
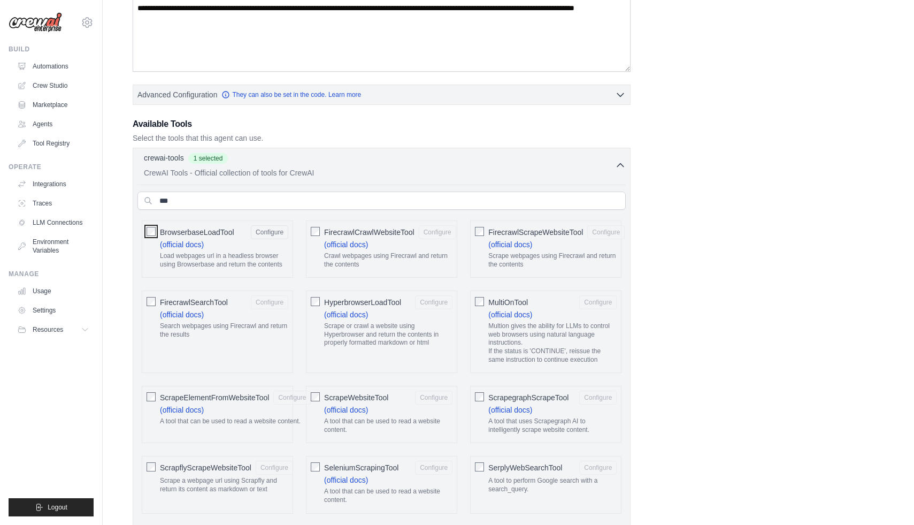
scroll to position [0, 0]
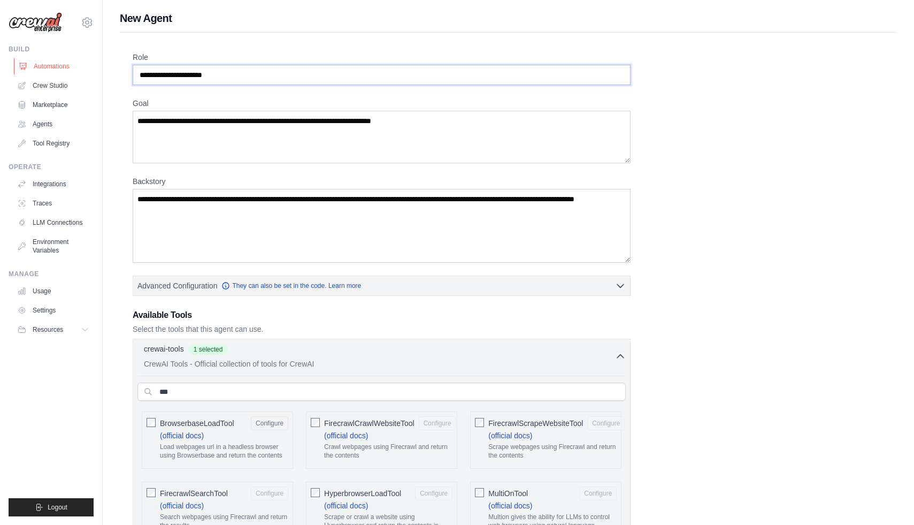
drag, startPoint x: 243, startPoint y: 83, endPoint x: 67, endPoint y: 63, distance: 177.2
click at [204, 75] on input "Role" at bounding box center [382, 75] width 498 height 20
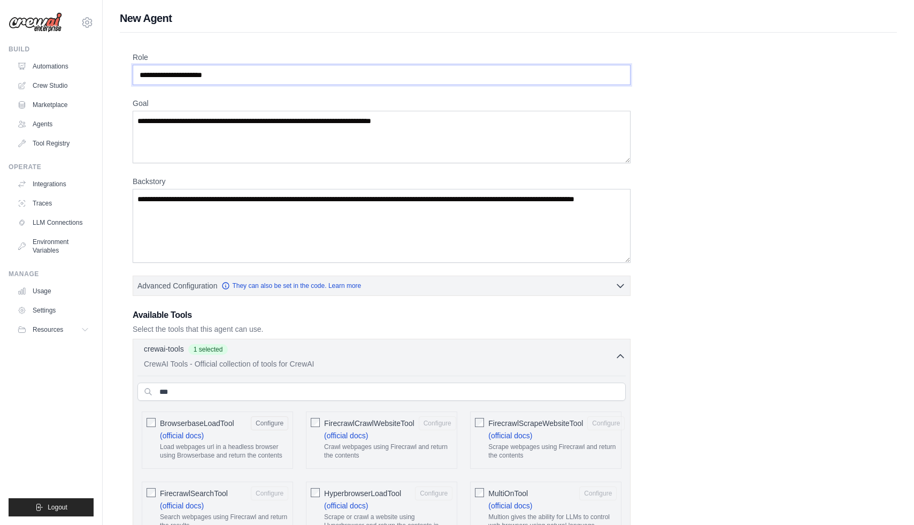
click at [243, 79] on input "Role" at bounding box center [382, 75] width 498 height 20
type input "*"
type input "**********"
click at [286, 126] on textarea "Goal" at bounding box center [382, 137] width 498 height 52
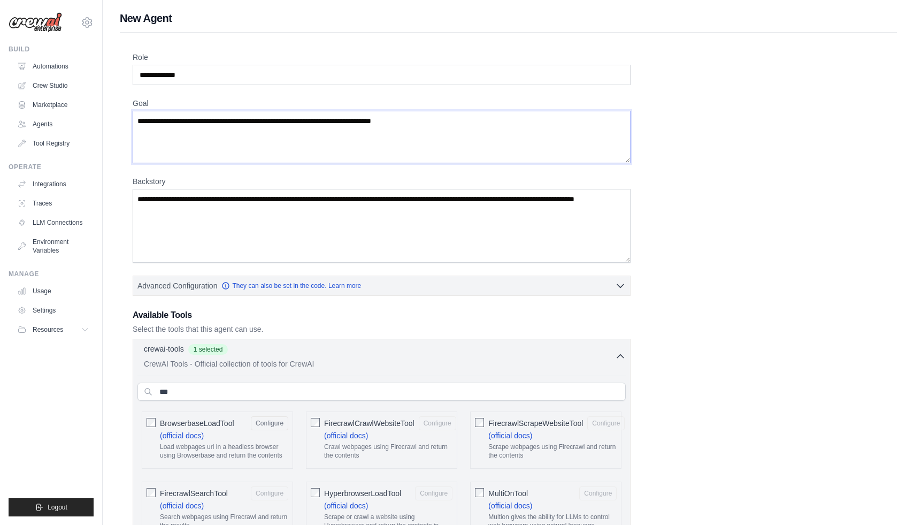
click at [286, 126] on textarea "Goal" at bounding box center [382, 137] width 498 height 52
drag, startPoint x: 457, startPoint y: 136, endPoint x: 211, endPoint y: 134, distance: 246.5
click at [211, 134] on textarea "Goal" at bounding box center [382, 137] width 498 height 52
click at [192, 130] on textarea "Goal" at bounding box center [382, 137] width 498 height 52
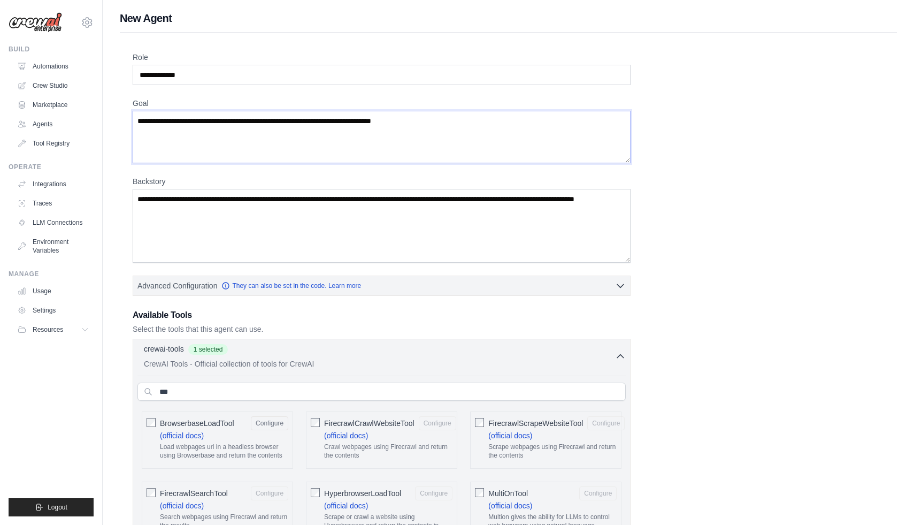
click at [192, 130] on textarea "Goal" at bounding box center [382, 137] width 498 height 52
type textarea "*"
click at [181, 133] on textarea "*" at bounding box center [382, 137] width 498 height 52
type textarea "*"
type textarea "**********"
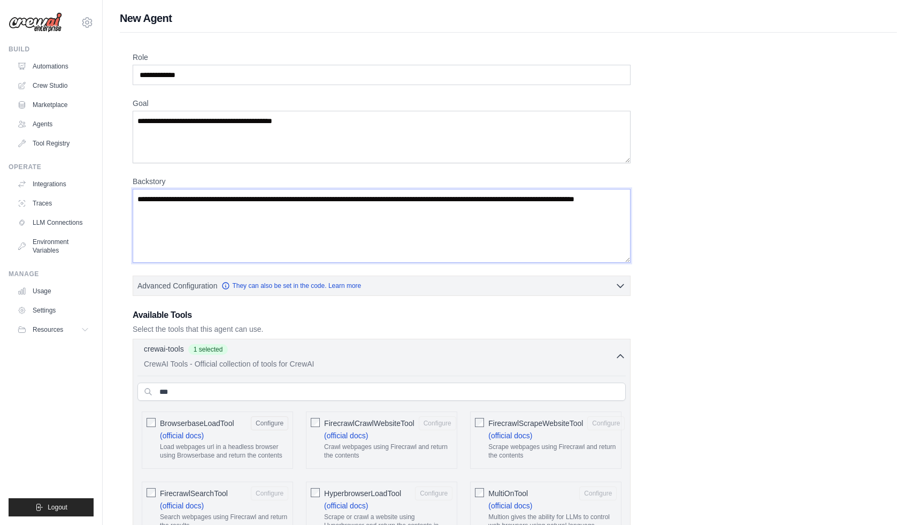
drag, startPoint x: 268, startPoint y: 228, endPoint x: 147, endPoint y: 202, distance: 124.2
click at [147, 202] on textarea "Backstory" at bounding box center [382, 226] width 498 height 74
click at [167, 221] on textarea "Backstory" at bounding box center [382, 226] width 498 height 74
click at [216, 217] on textarea "Backstory" at bounding box center [382, 226] width 498 height 74
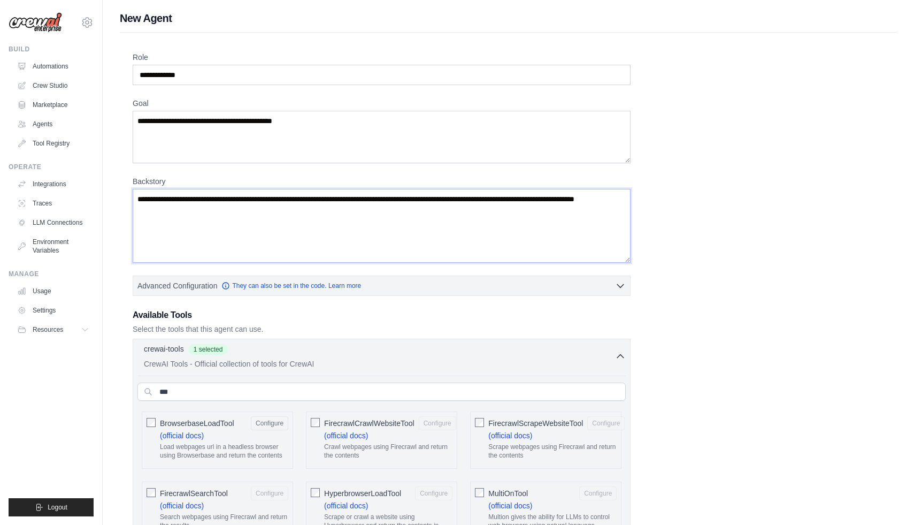
click at [216, 217] on textarea "Backstory" at bounding box center [382, 226] width 498 height 74
type textarea "*"
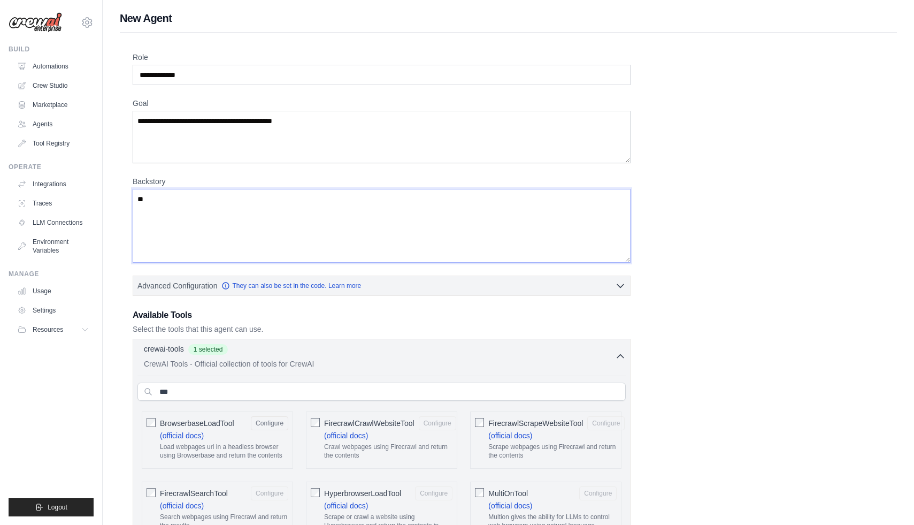
type textarea "*"
drag, startPoint x: 323, startPoint y: 129, endPoint x: 126, endPoint y: 130, distance: 196.8
click at [186, 241] on textarea "**********" at bounding box center [382, 226] width 498 height 74
paste textarea "**********"
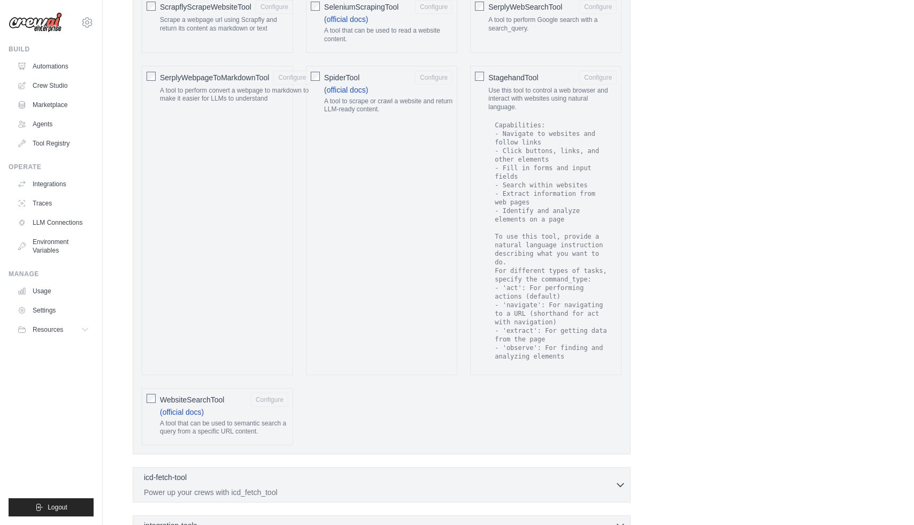
scroll to position [896, 0]
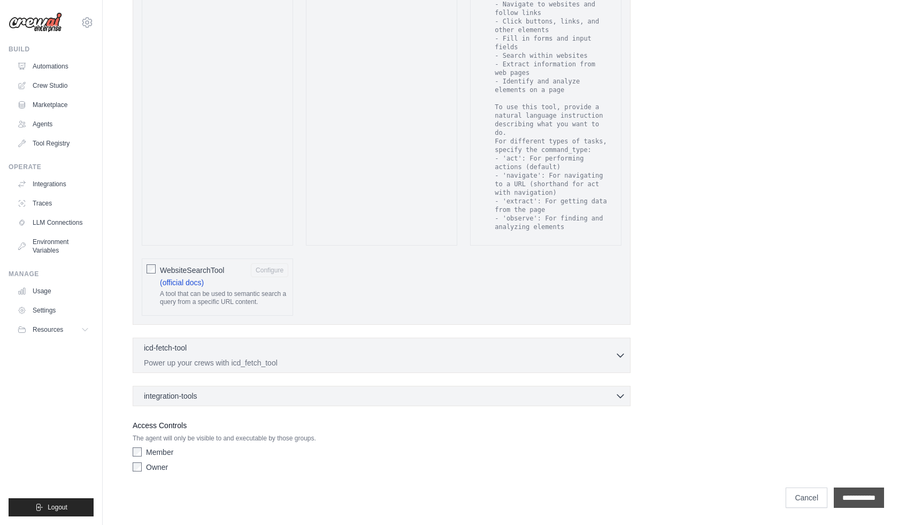
type textarea "**********"
click at [842, 497] on input "**********" at bounding box center [859, 497] width 50 height 20
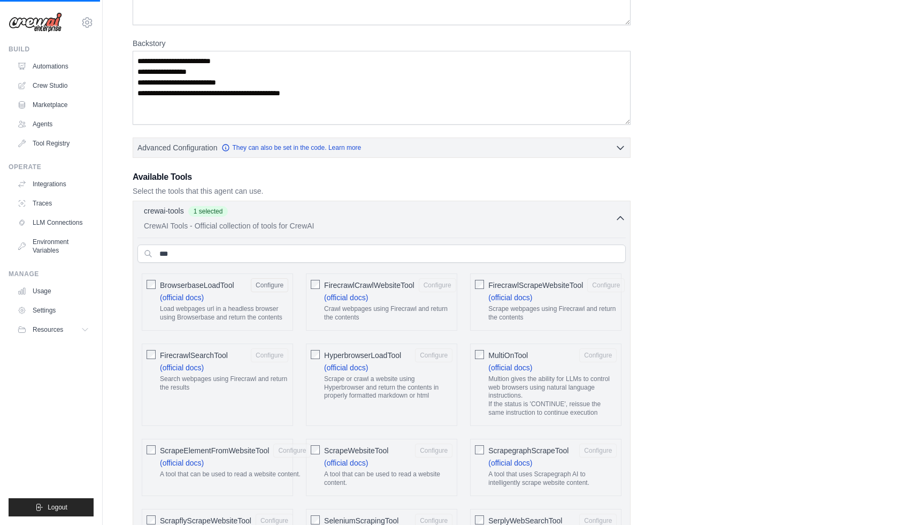
scroll to position [0, 0]
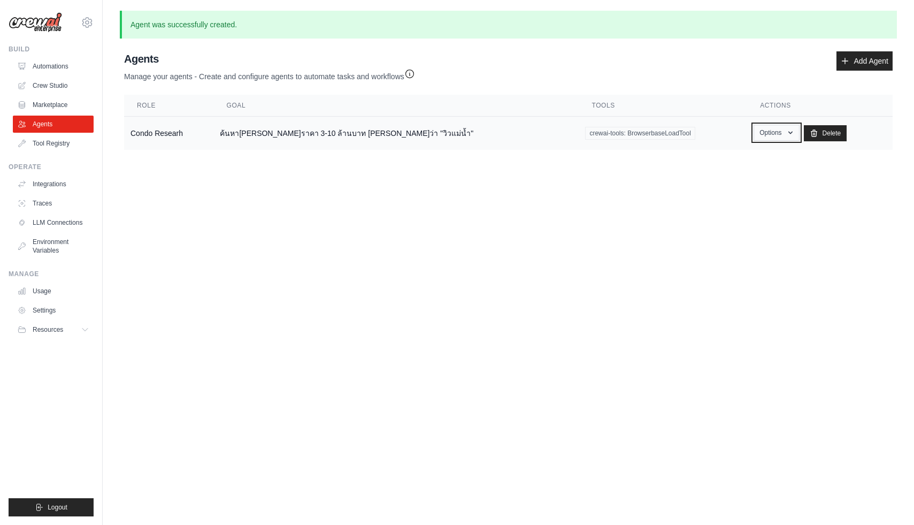
click at [771, 137] on button "Options" at bounding box center [775, 133] width 45 height 16
click at [722, 166] on link "Show" at bounding box center [760, 157] width 77 height 19
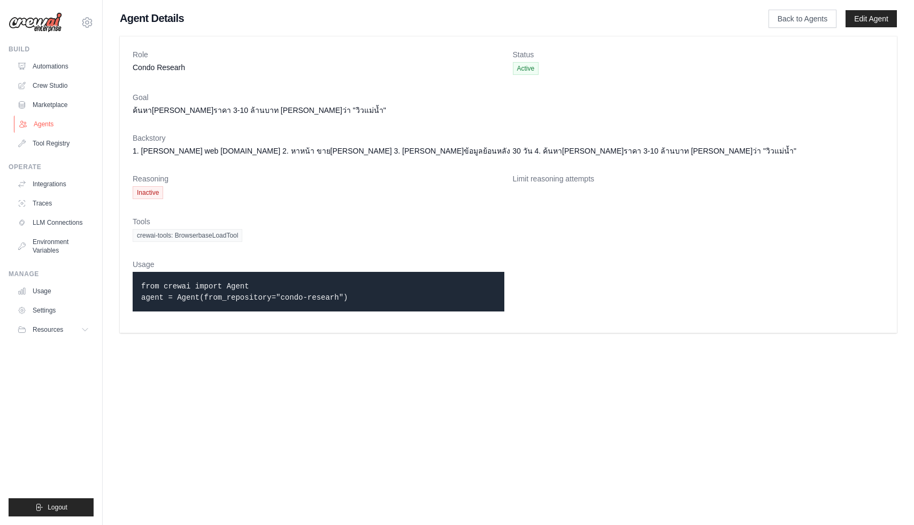
click at [47, 133] on link "Agents" at bounding box center [54, 123] width 81 height 17
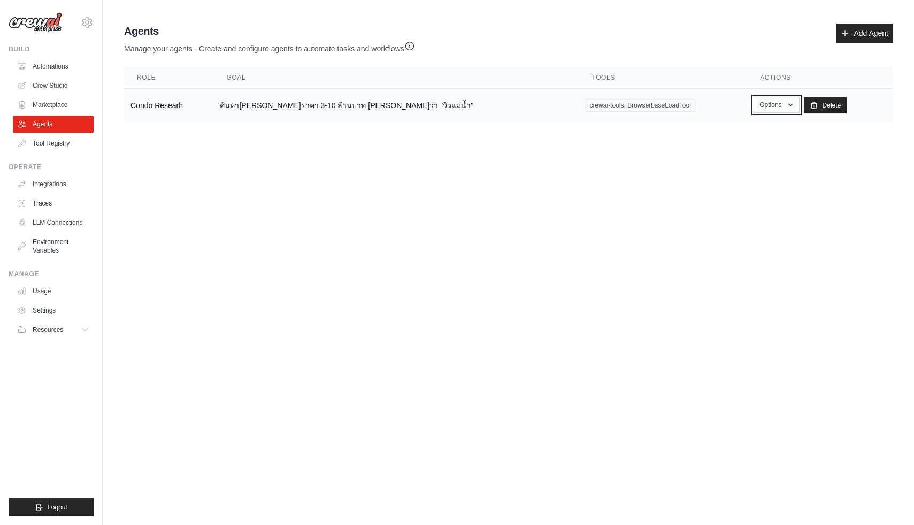
click at [757, 113] on button "Options" at bounding box center [775, 105] width 45 height 16
click at [722, 135] on link "Show" at bounding box center [760, 129] width 77 height 19
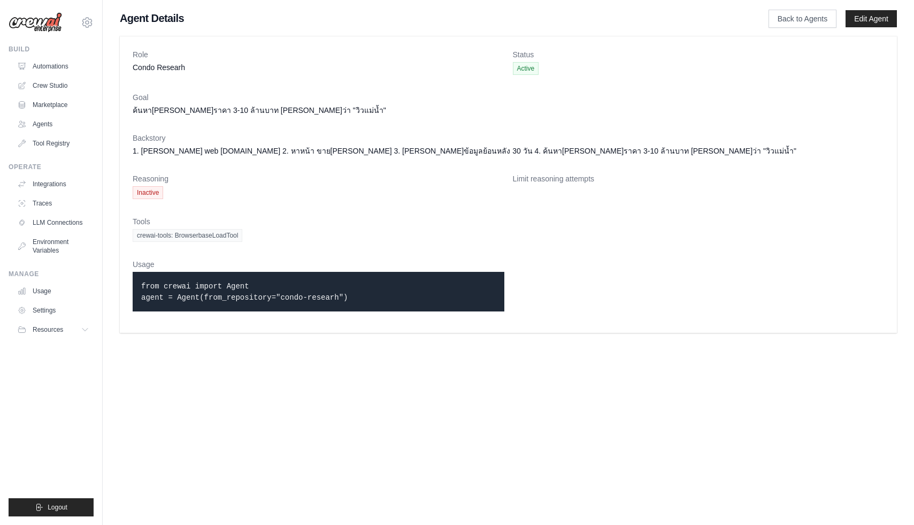
click at [534, 70] on span "Active" at bounding box center [526, 68] width 26 height 13
click at [52, 319] on link "Settings" at bounding box center [54, 310] width 81 height 17
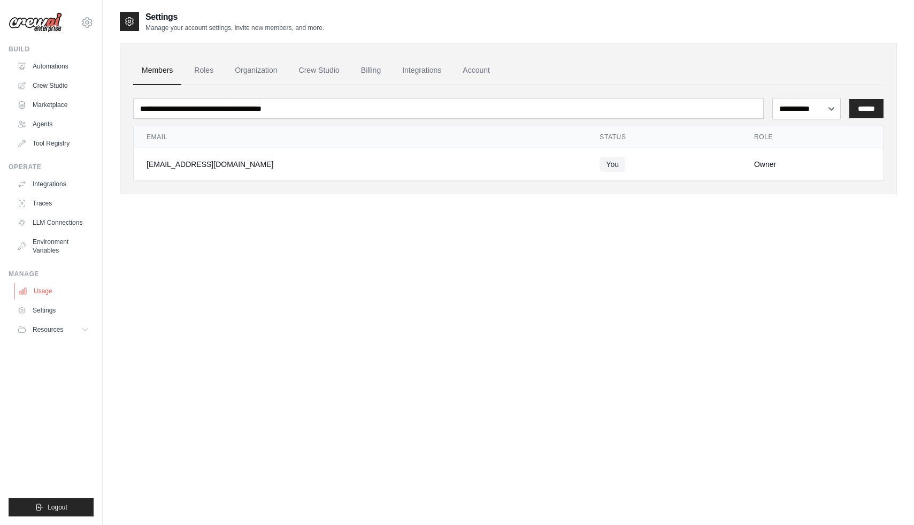
click at [49, 299] on link "Usage" at bounding box center [54, 290] width 81 height 17
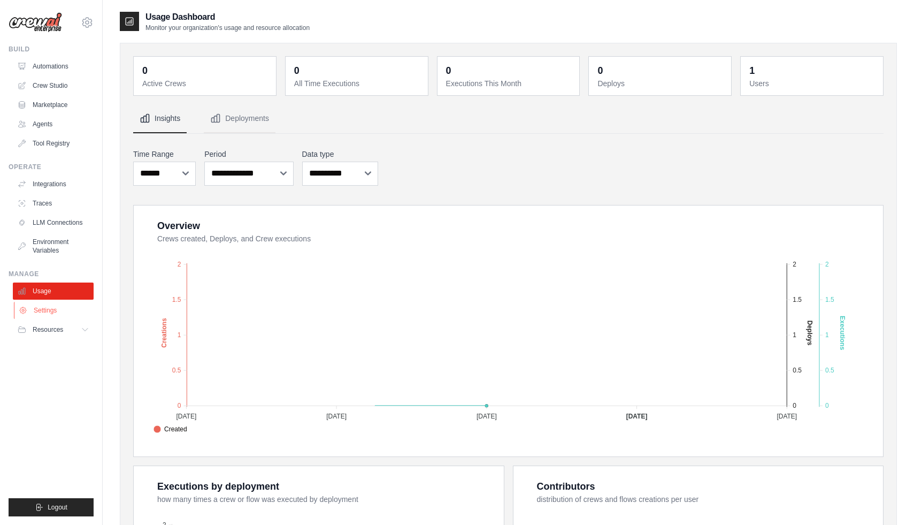
click at [48, 319] on link "Settings" at bounding box center [54, 310] width 81 height 17
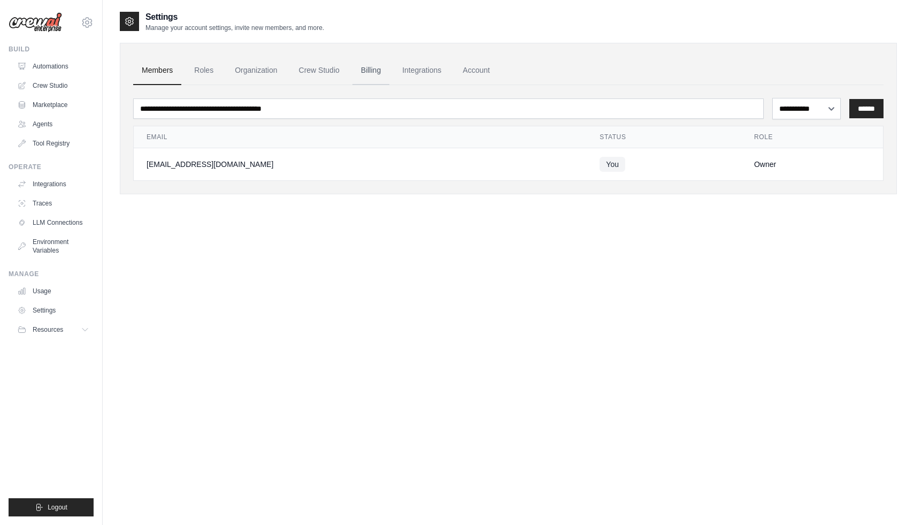
click at [389, 77] on link "Billing" at bounding box center [370, 70] width 37 height 29
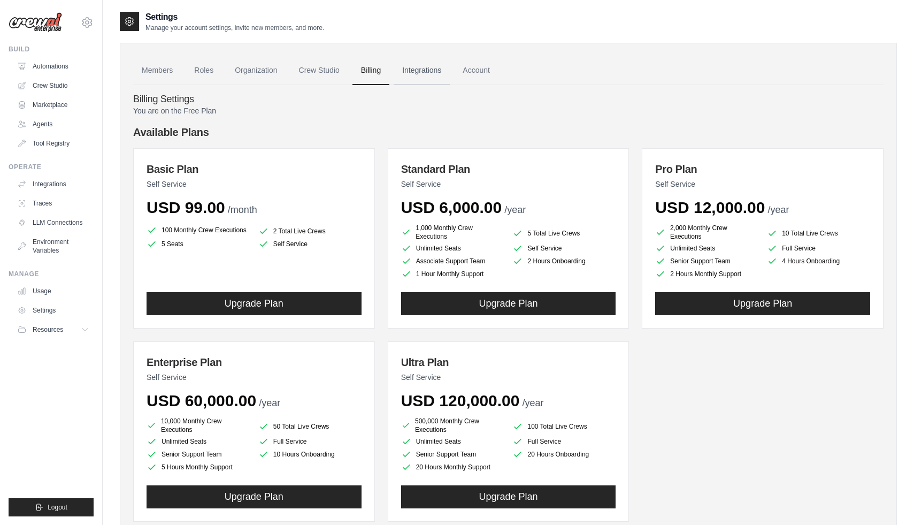
click at [450, 73] on link "Integrations" at bounding box center [422, 70] width 56 height 29
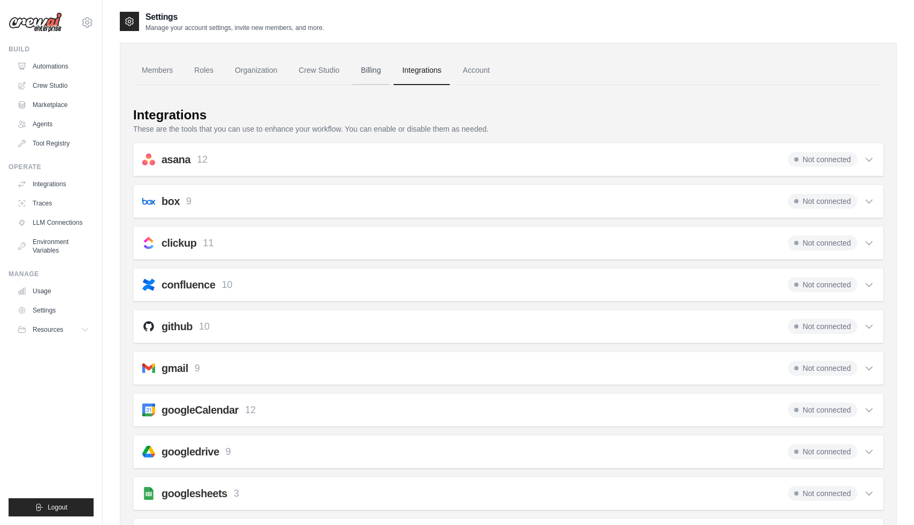
click at [389, 78] on link "Billing" at bounding box center [370, 70] width 37 height 29
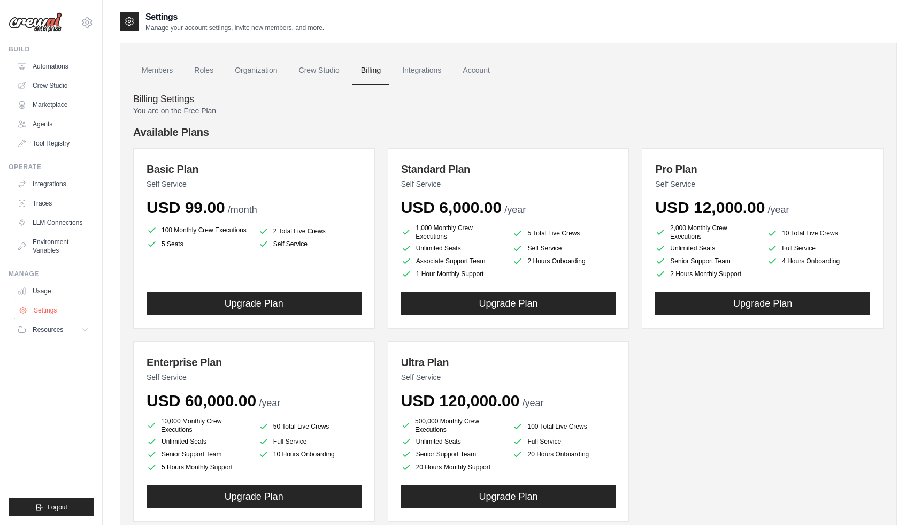
click at [55, 319] on link "Settings" at bounding box center [54, 310] width 81 height 17
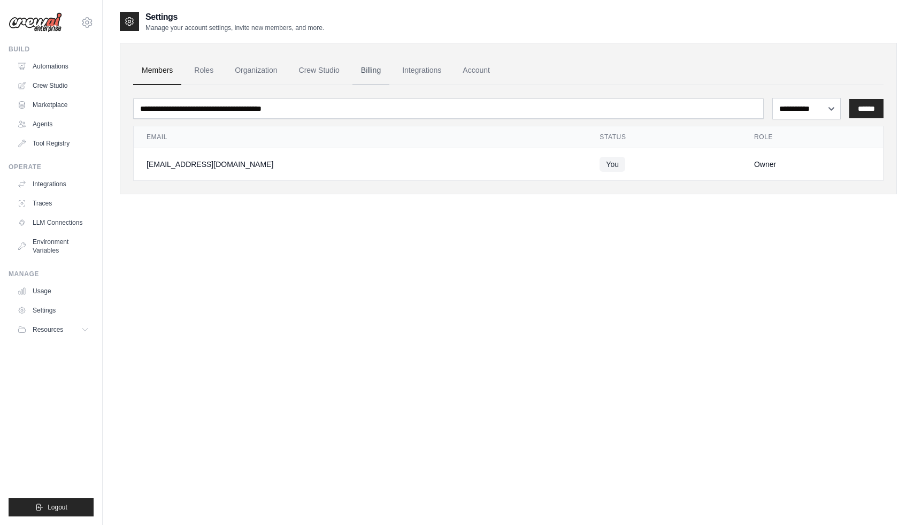
click at [389, 76] on link "Billing" at bounding box center [370, 70] width 37 height 29
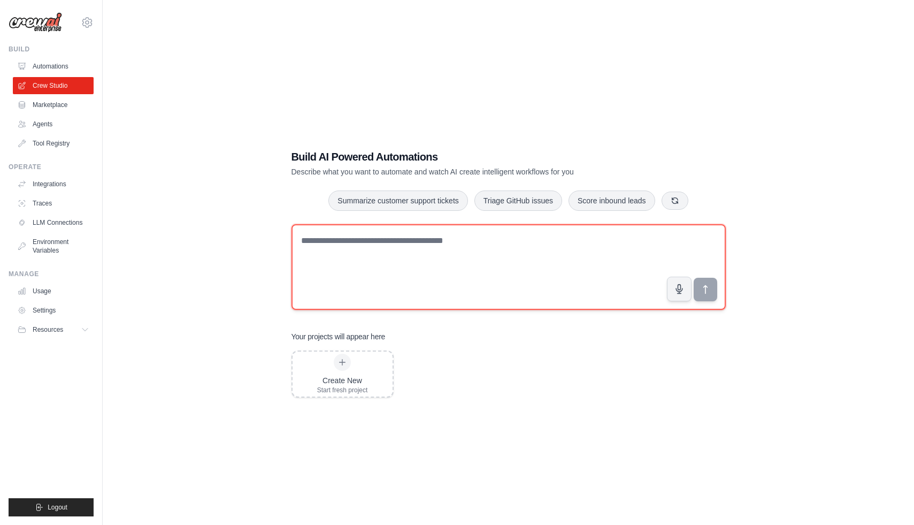
click at [410, 265] on textarea at bounding box center [508, 267] width 434 height 86
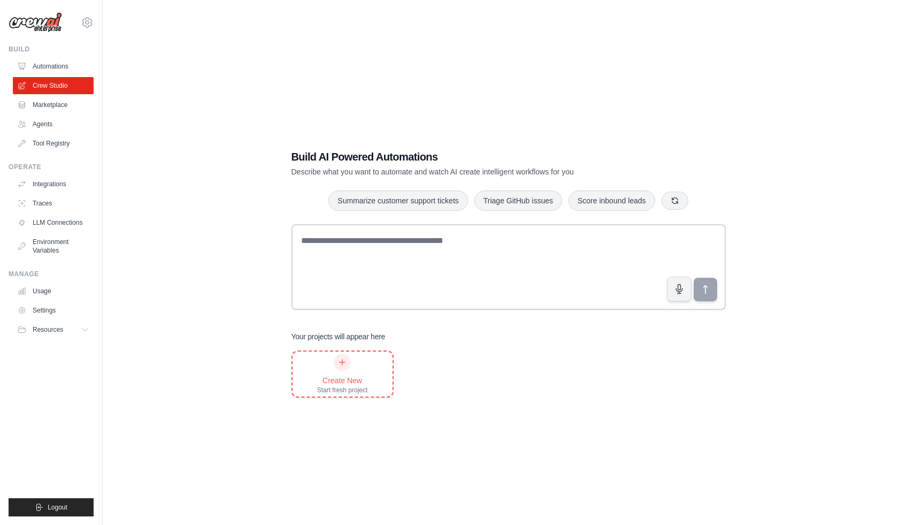
click at [343, 366] on icon at bounding box center [342, 362] width 9 height 9
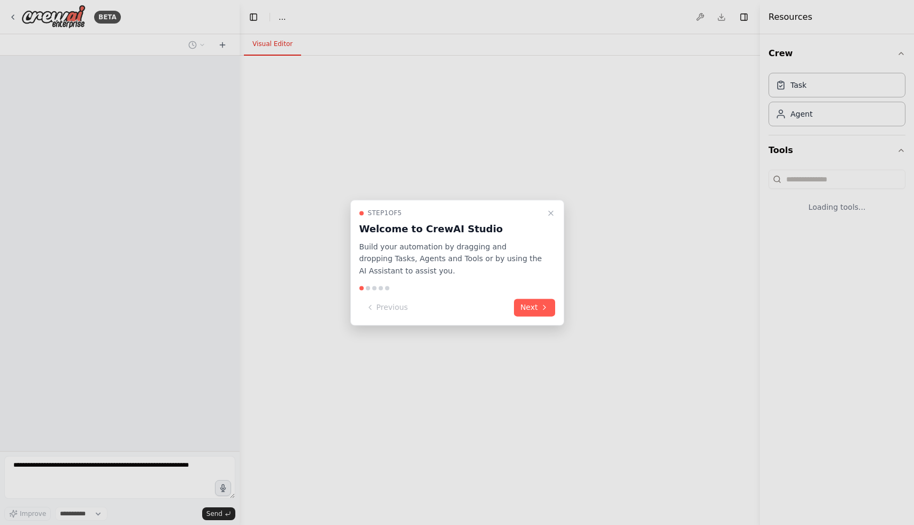
select select "****"
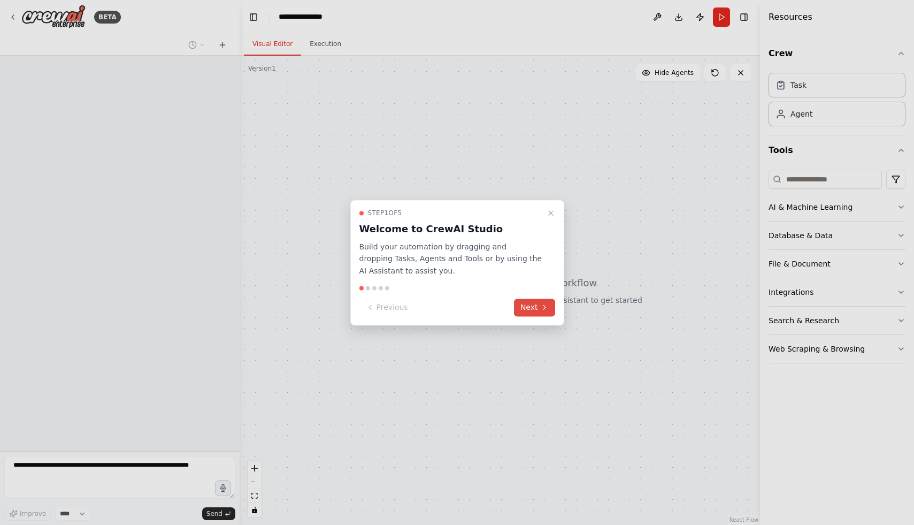
click at [537, 307] on button "Next" at bounding box center [534, 307] width 41 height 18
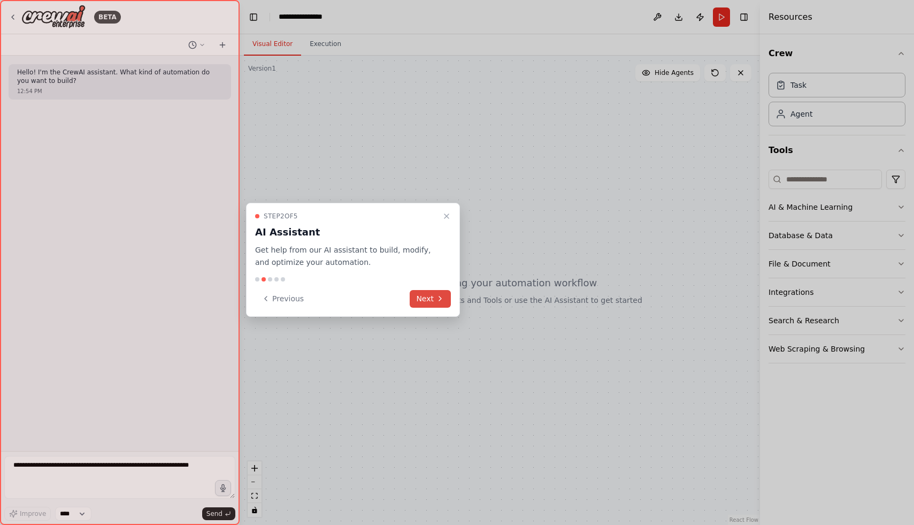
click at [431, 298] on button "Next" at bounding box center [430, 299] width 41 height 18
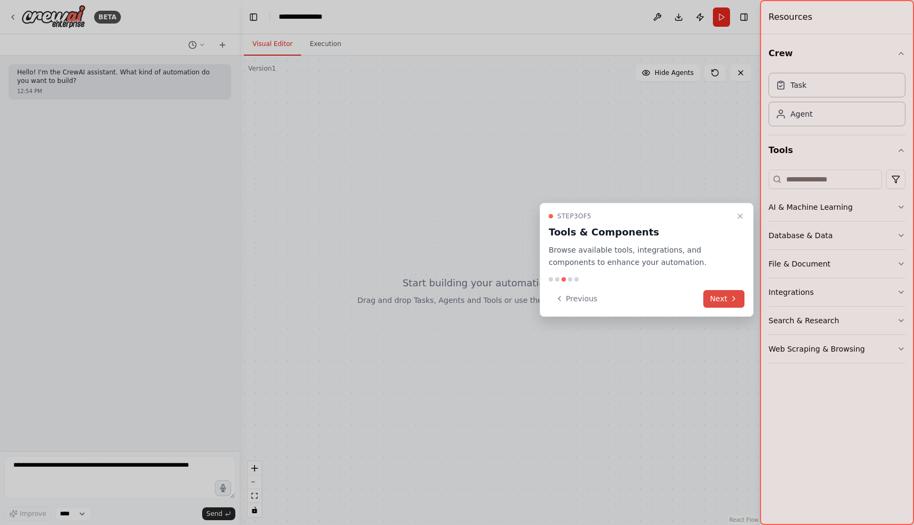
click at [727, 301] on button "Next" at bounding box center [723, 299] width 41 height 18
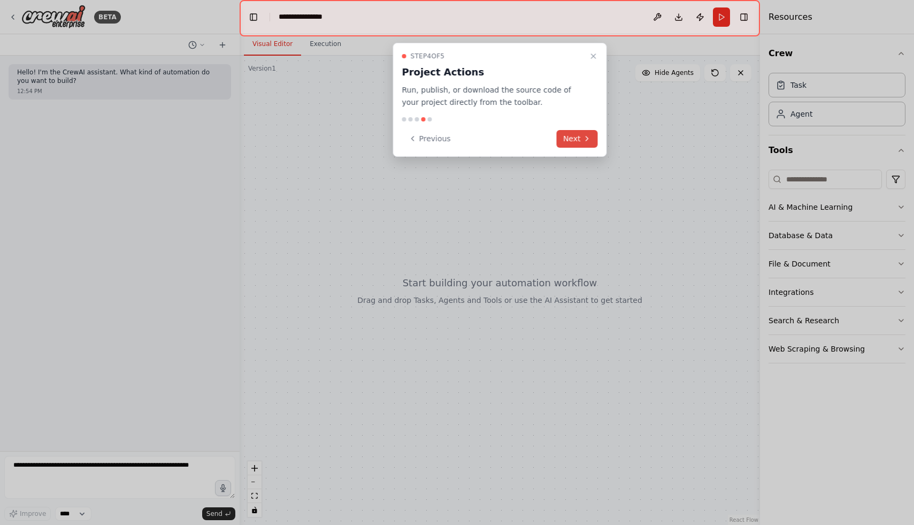
click at [578, 148] on button "Next" at bounding box center [577, 139] width 41 height 18
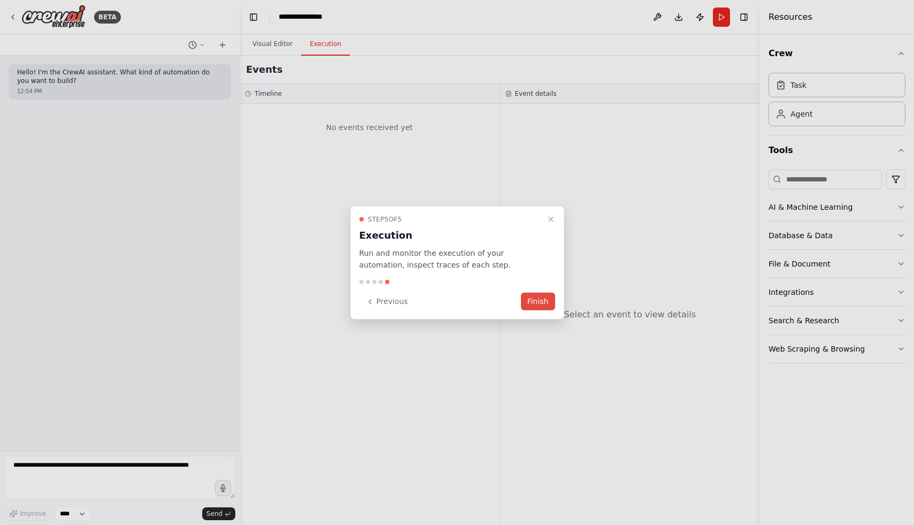
click at [538, 301] on button "Finish" at bounding box center [538, 301] width 34 height 18
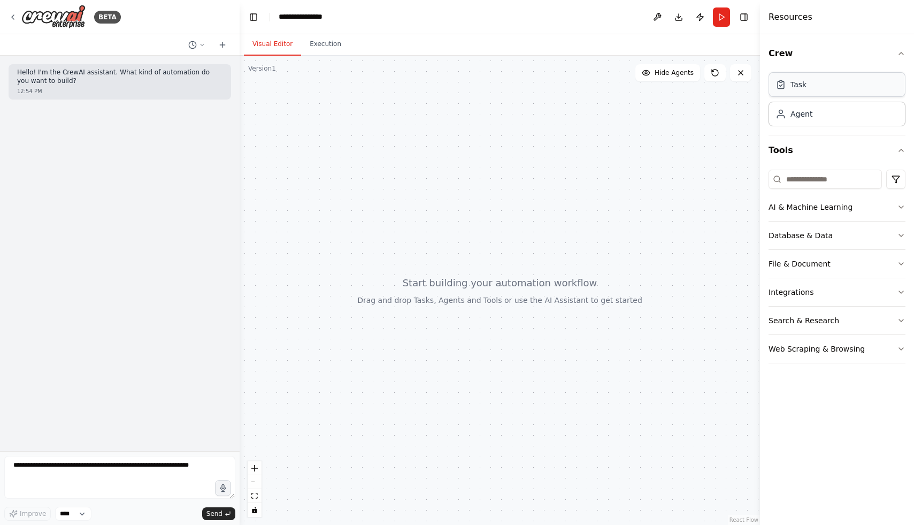
click at [874, 96] on div "Task" at bounding box center [836, 84] width 137 height 25
click at [845, 120] on div "Agent" at bounding box center [836, 113] width 137 height 25
click at [783, 118] on icon at bounding box center [780, 116] width 7 height 3
click at [791, 90] on div "Task" at bounding box center [798, 84] width 16 height 11
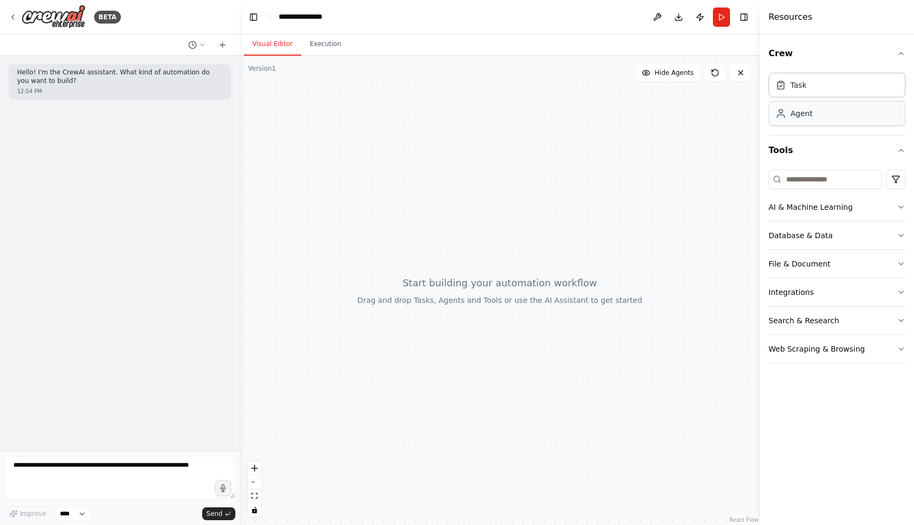
click at [796, 119] on div "Agent" at bounding box center [801, 113] width 22 height 11
click at [803, 189] on input at bounding box center [824, 179] width 113 height 19
click at [854, 219] on button "AI & Machine Learning" at bounding box center [836, 207] width 137 height 28
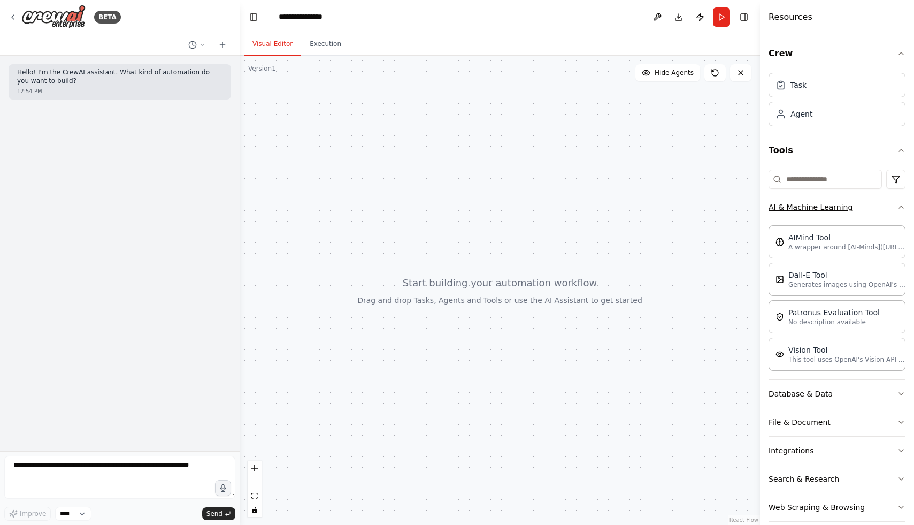
click at [882, 217] on button "AI & Machine Learning" at bounding box center [836, 207] width 137 height 28
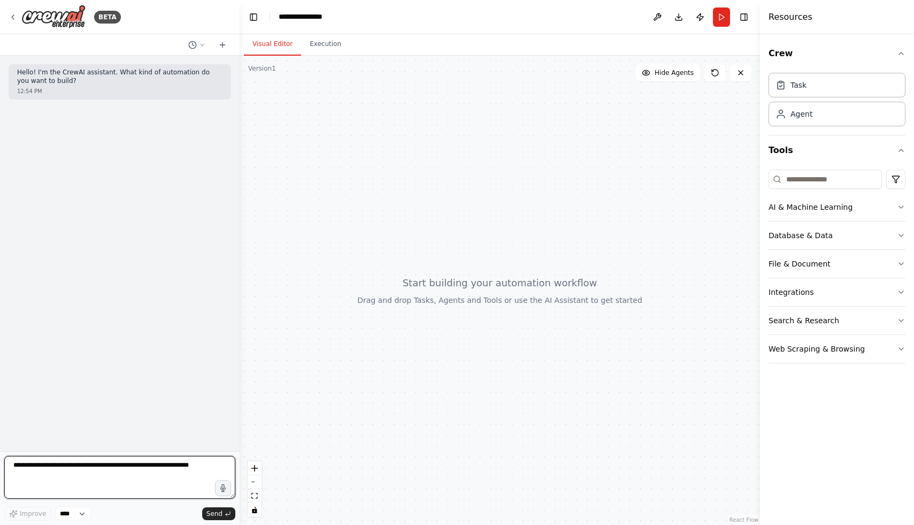
click at [113, 465] on textarea at bounding box center [119, 477] width 231 height 43
click at [78, 471] on textarea at bounding box center [119, 477] width 231 height 43
paste textarea "**********"
type textarea "**********"
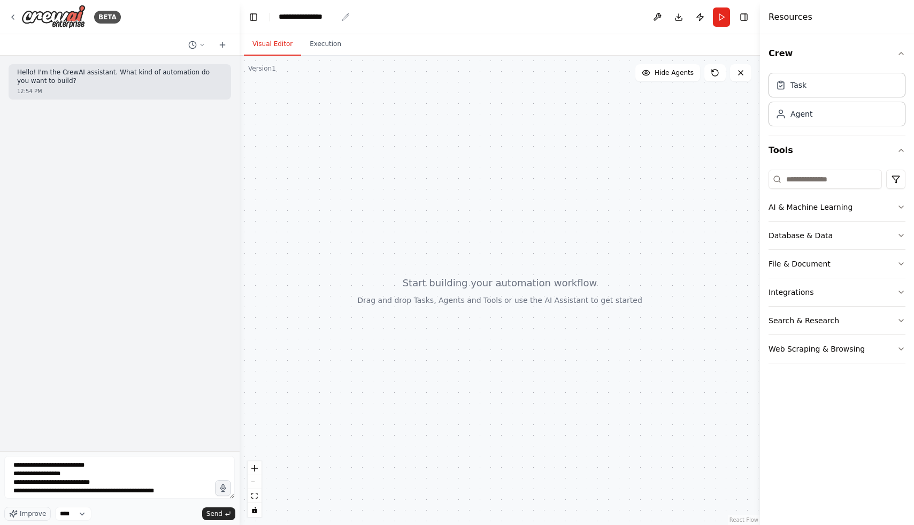
click at [316, 13] on div "**********" at bounding box center [308, 16] width 58 height 11
click at [316, 13] on div "**********" at bounding box center [319, 16] width 80 height 11
paste div "breadcrumb"
click at [722, 15] on button "Run" at bounding box center [721, 16] width 17 height 19
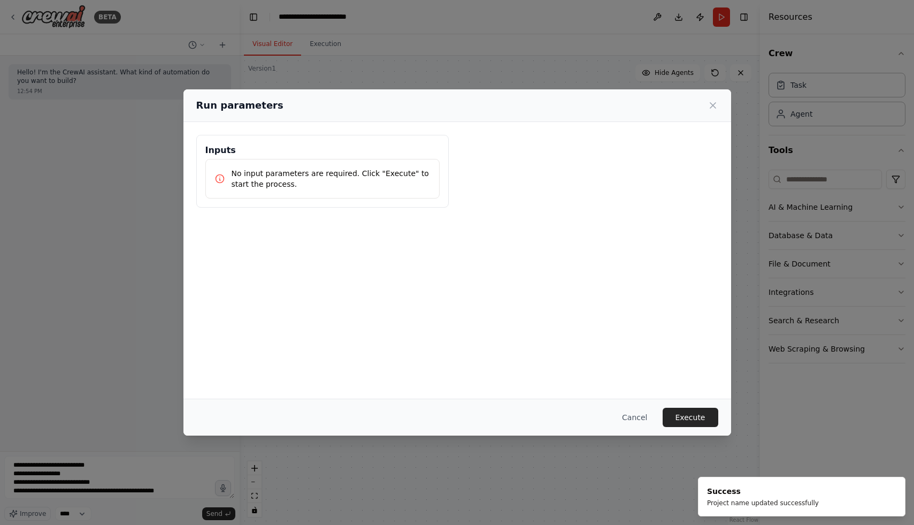
click at [353, 185] on p "No input parameters are required. Click "Execute" to start the process." at bounding box center [331, 178] width 199 height 21
click at [682, 418] on button "Execute" at bounding box center [691, 416] width 56 height 19
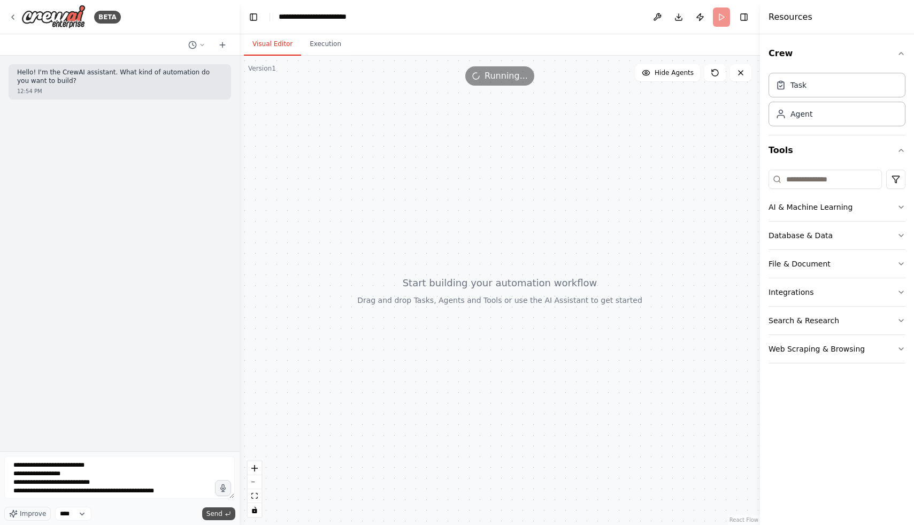
click at [216, 510] on span "Send" at bounding box center [214, 513] width 16 height 9
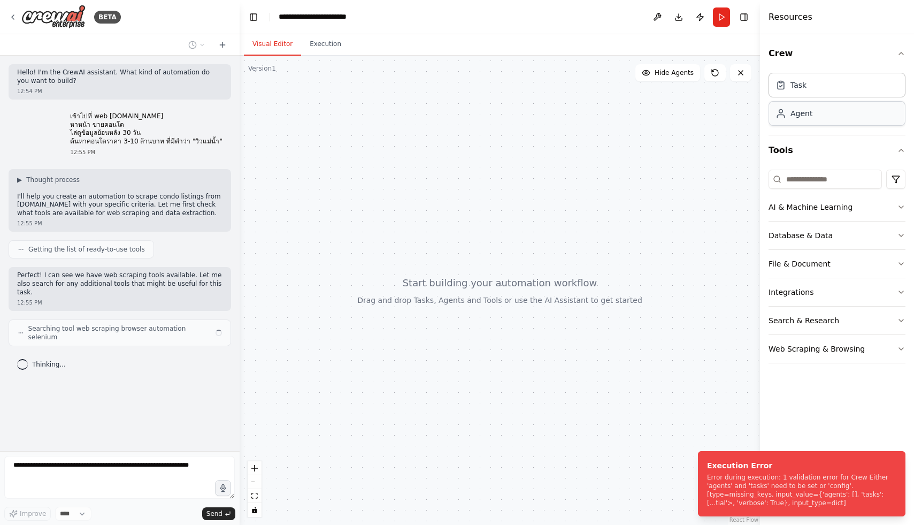
click at [822, 126] on div "Agent" at bounding box center [836, 113] width 137 height 25
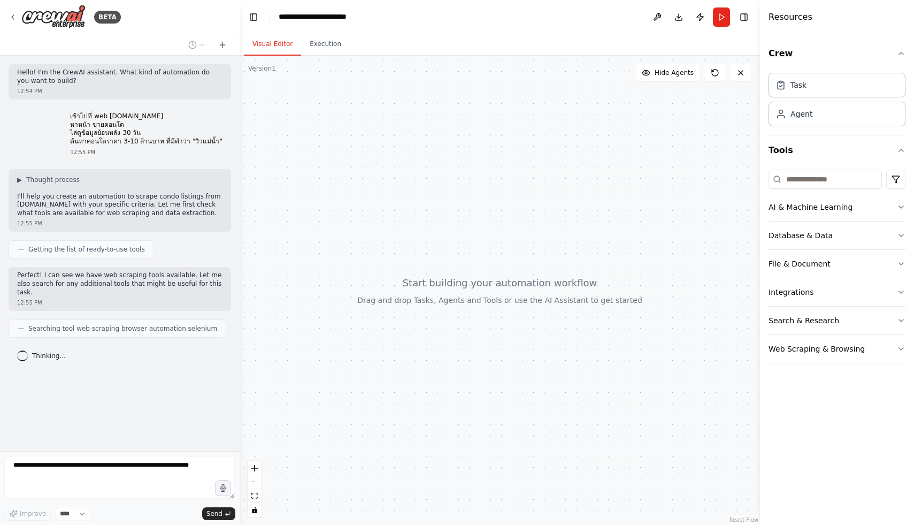
click at [899, 58] on icon "button" at bounding box center [901, 53] width 9 height 9
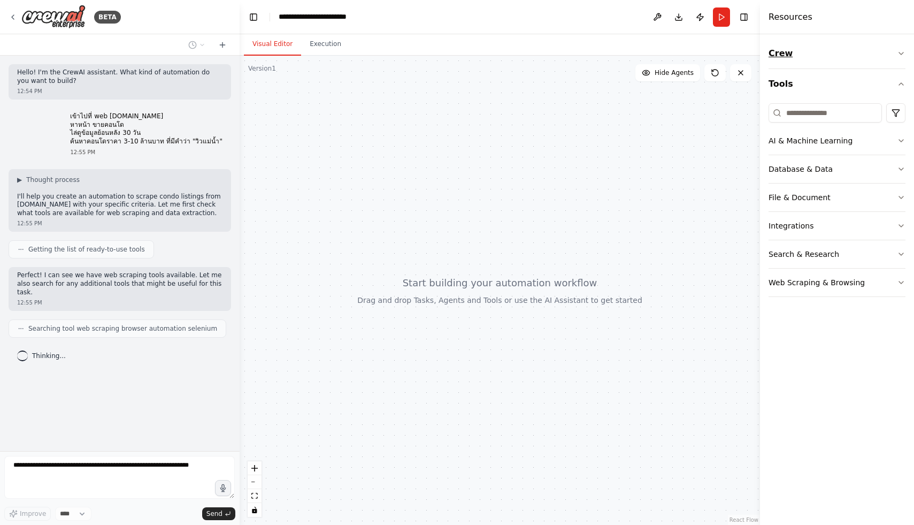
click at [899, 58] on icon "button" at bounding box center [901, 53] width 9 height 9
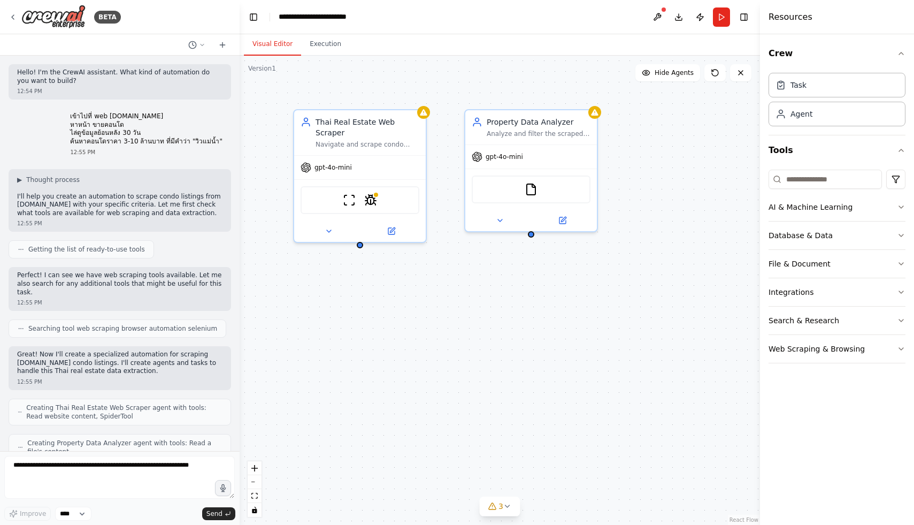
scroll to position [141, 0]
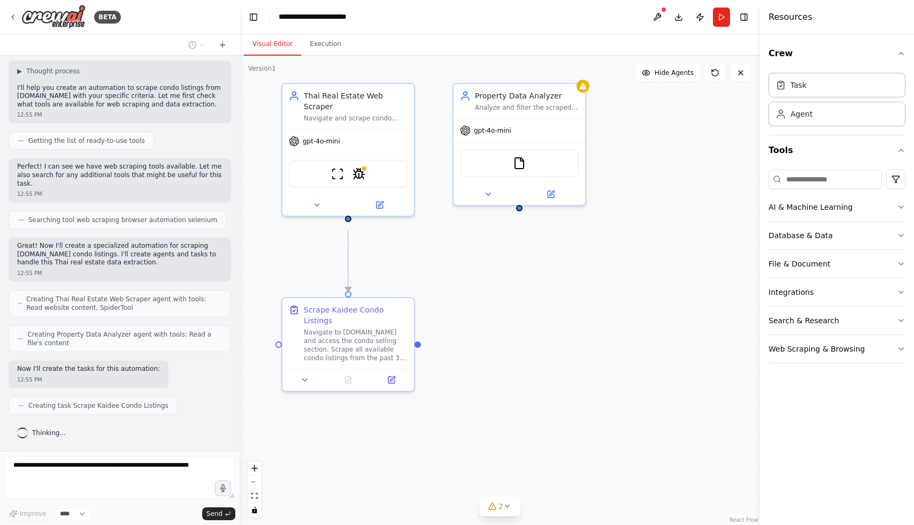
drag, startPoint x: 558, startPoint y: 331, endPoint x: 546, endPoint y: 304, distance: 29.2
click at [546, 305] on div ".deletable-edge-delete-btn { width: 20px; height: 20px; border: 0px solid #ffff…" at bounding box center [500, 290] width 520 height 469
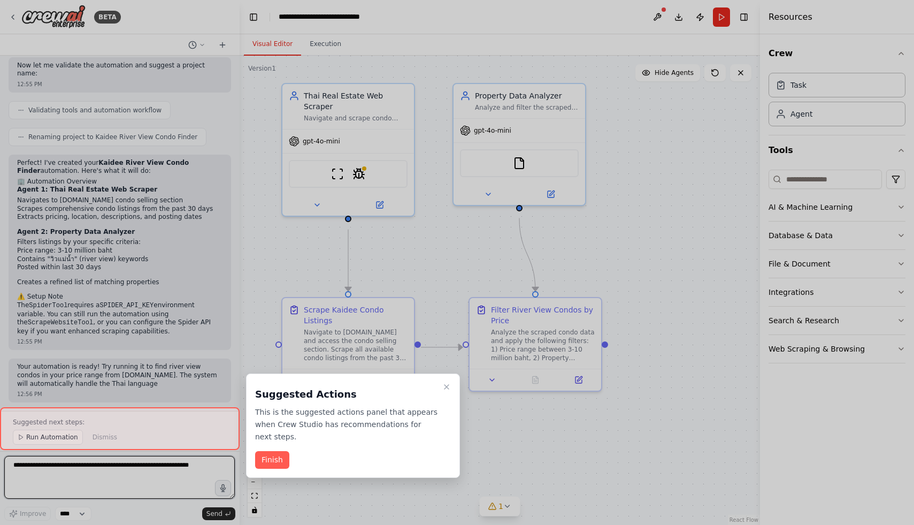
scroll to position [565, 0]
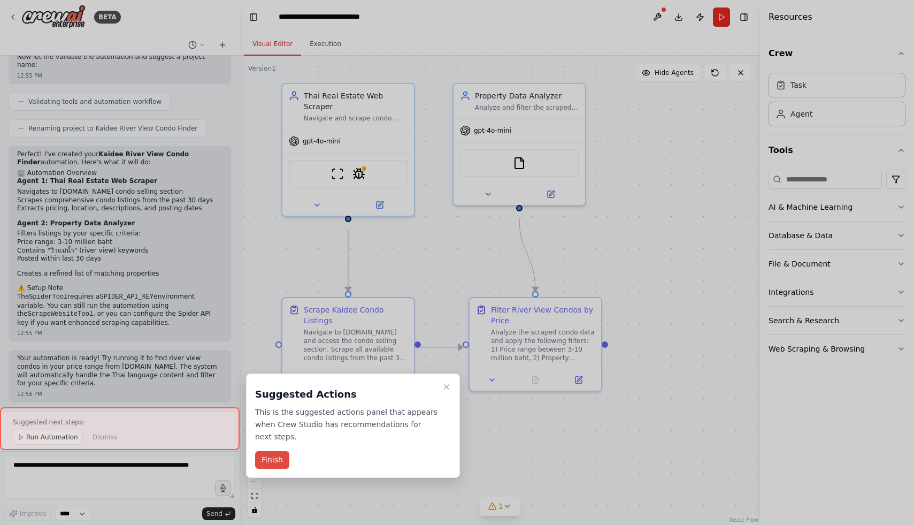
click at [269, 466] on button "Finish" at bounding box center [272, 460] width 34 height 18
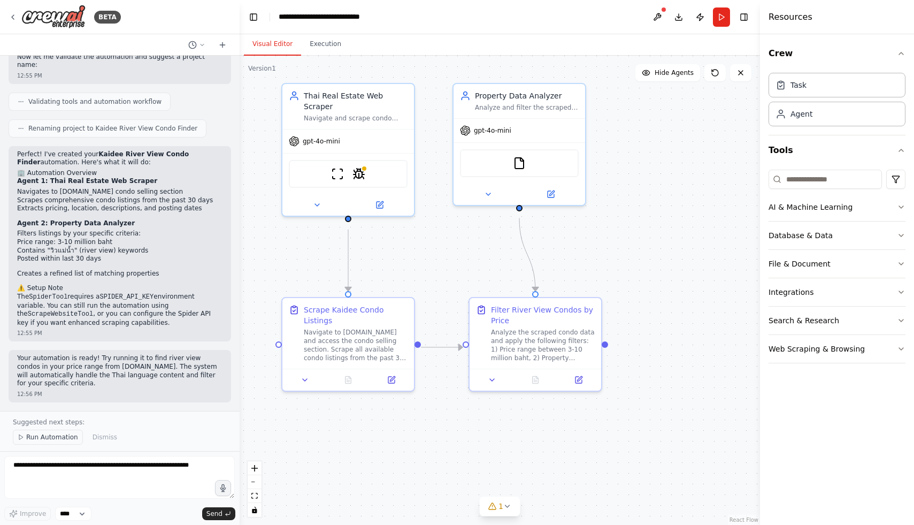
click at [66, 434] on span "Run Automation" at bounding box center [52, 437] width 52 height 9
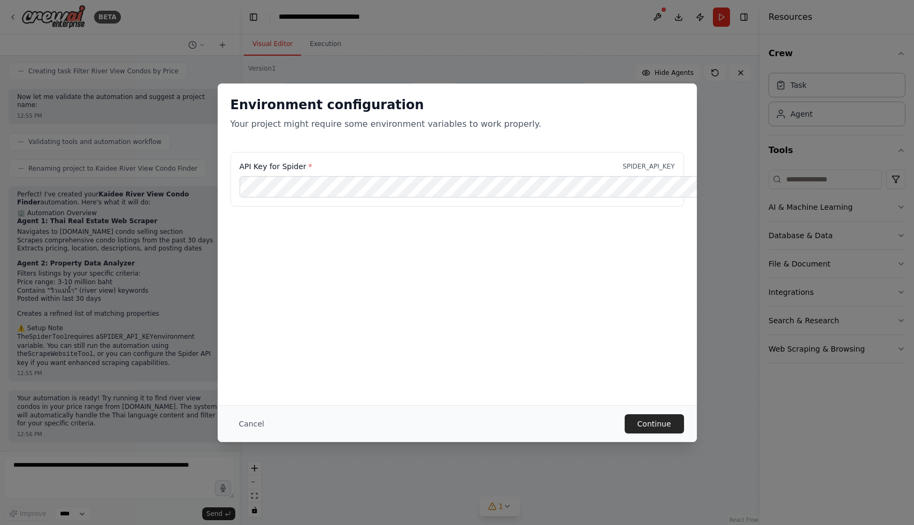
click at [669, 433] on div "Cancel Continue" at bounding box center [457, 423] width 479 height 37
click at [669, 426] on button "Continue" at bounding box center [654, 423] width 59 height 19
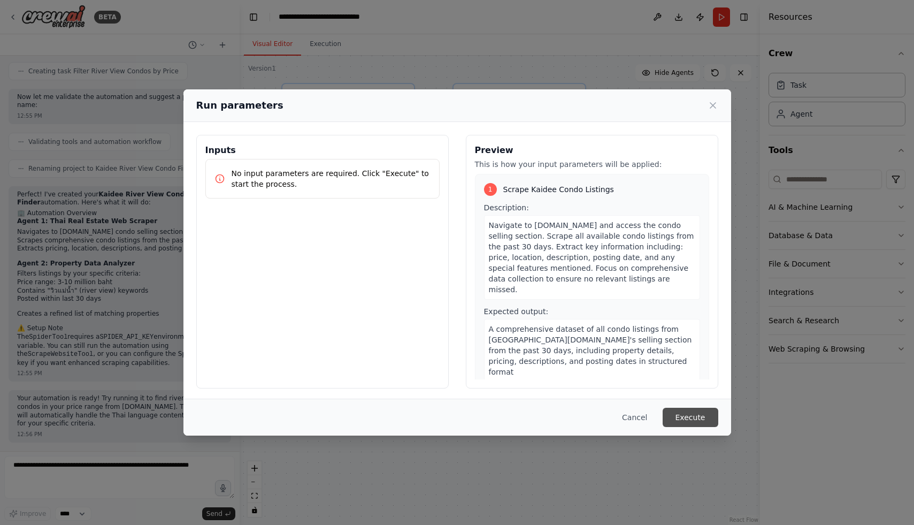
click at [699, 424] on button "Execute" at bounding box center [691, 416] width 56 height 19
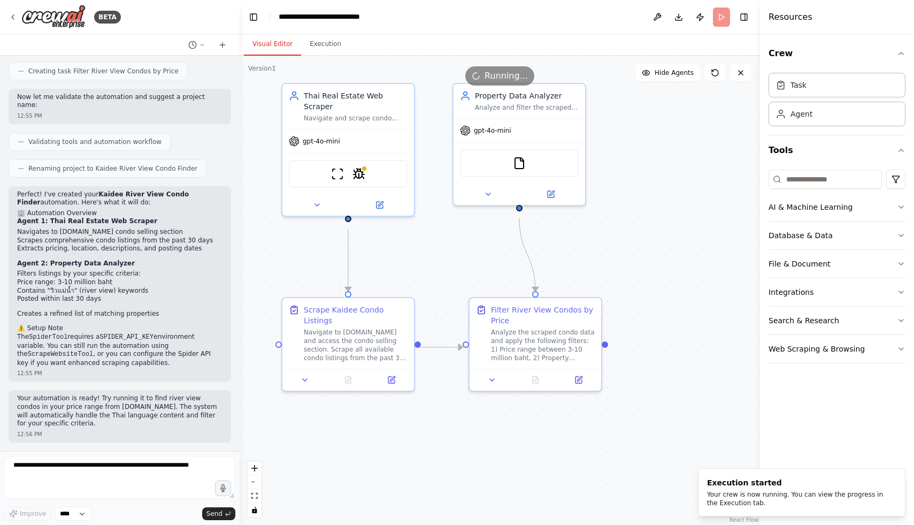
scroll to position [515, 0]
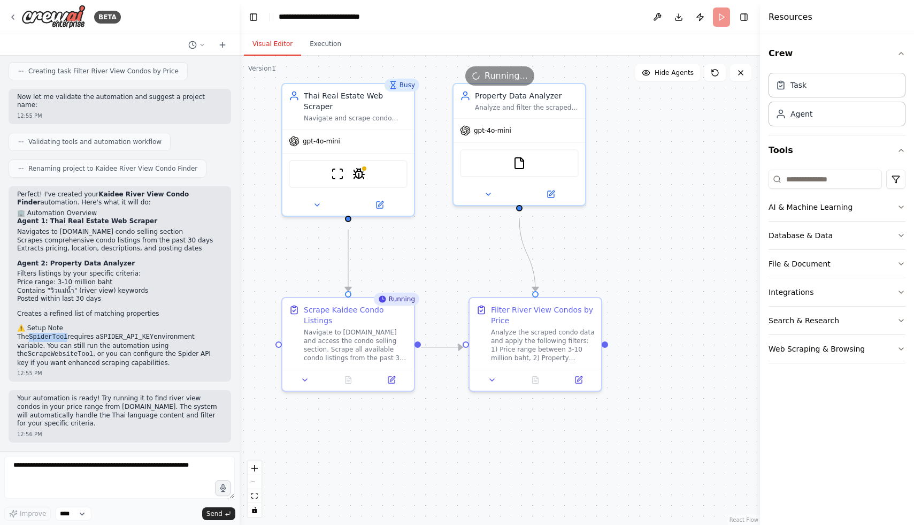
drag, startPoint x: 73, startPoint y: 338, endPoint x: 33, endPoint y: 336, distance: 40.2
click at [33, 336] on p "The SpiderTool requires a SPIDER_API_KEY environment variable. You can still ru…" at bounding box center [119, 350] width 205 height 34
copy code "SpiderTool"
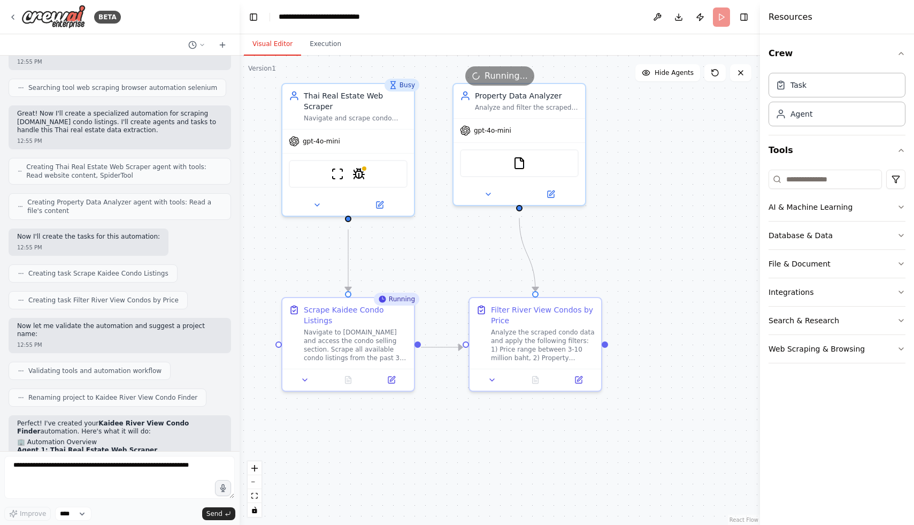
scroll to position [0, 0]
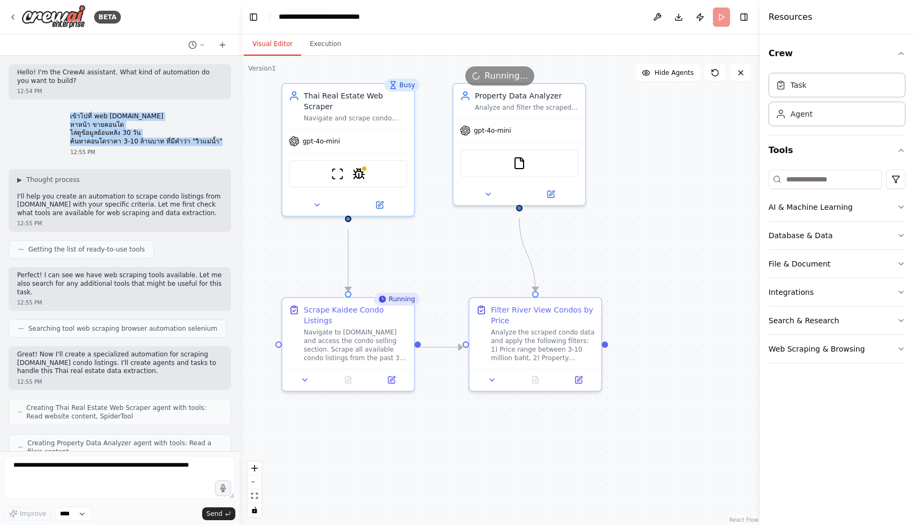
drag, startPoint x: 71, startPoint y: 120, endPoint x: 226, endPoint y: 149, distance: 157.1
click at [226, 149] on div "เข้าไปที่ web kaidee.com หาหน้า ขายคอนโด ไล่ดูข้อมูลย้อนหลัง 30 วัน ค้นหาคอนโดร…" at bounding box center [146, 134] width 170 height 52
copy ol "เข้าไปที่ web kaidee.com หาหน้า ขายคอนโด ไล่ดูข้อมูลย้อนหลัง 30 วัน ค้นหาคอนโดร…"
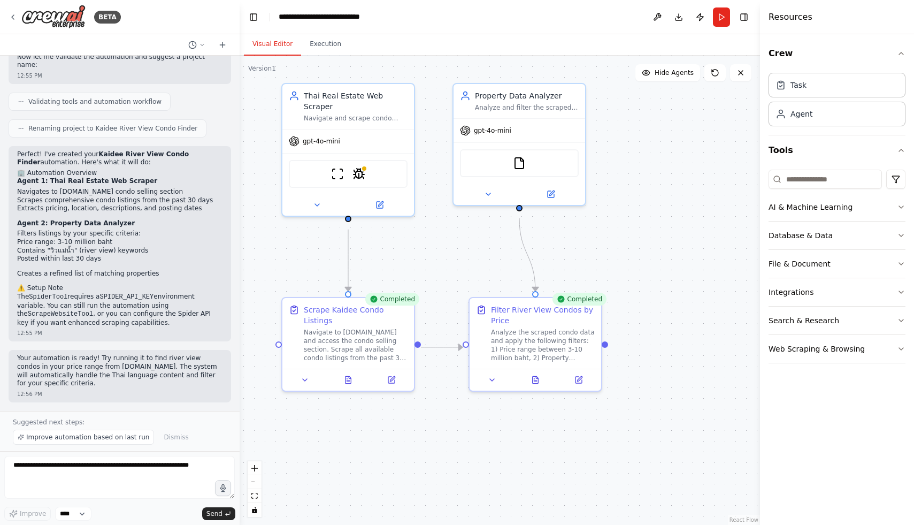
scroll to position [565, 0]
click at [101, 471] on textarea at bounding box center [119, 477] width 230 height 43
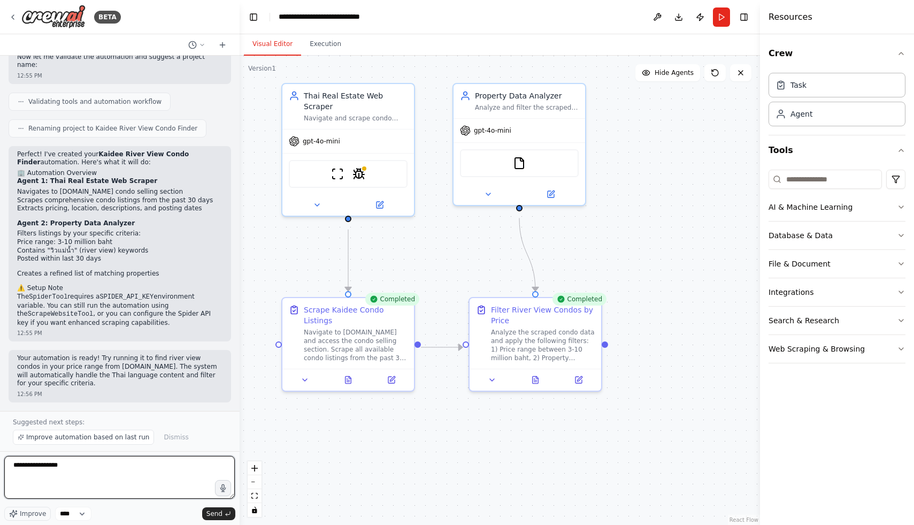
type textarea "**********"
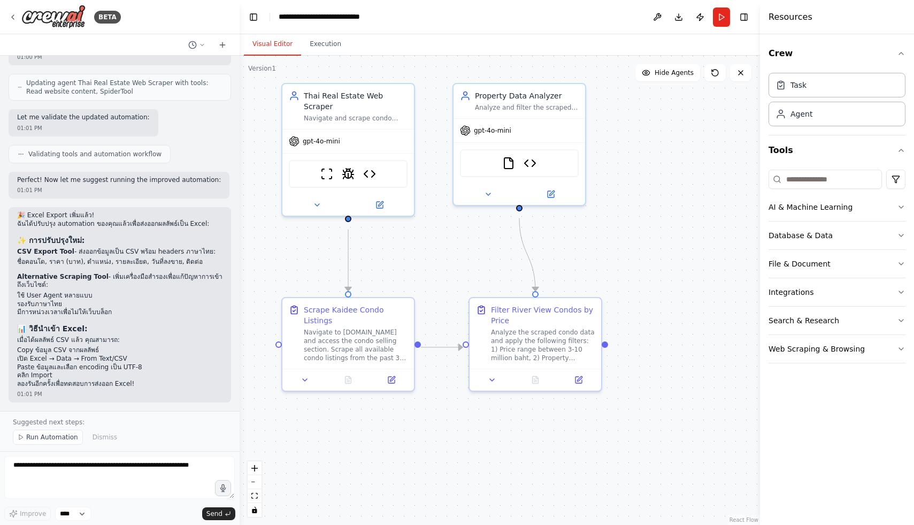
scroll to position [2271, 0]
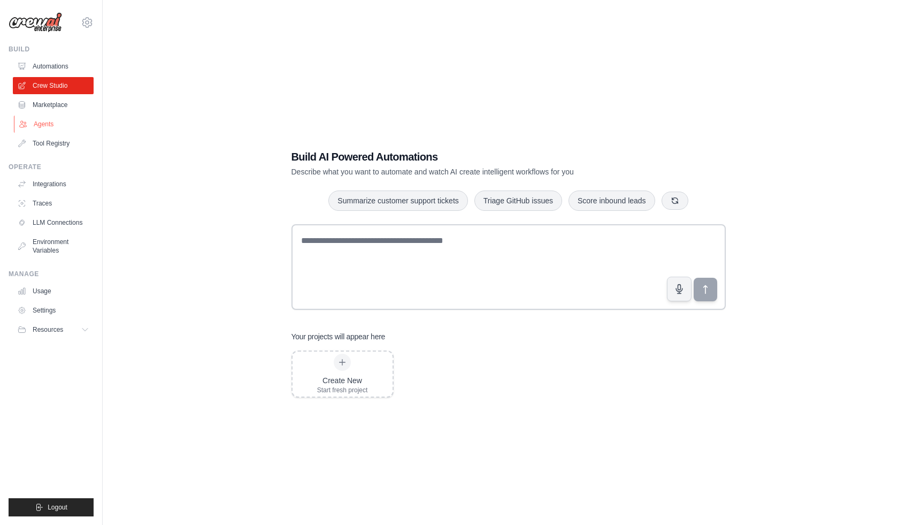
click at [52, 133] on link "Agents" at bounding box center [54, 123] width 81 height 17
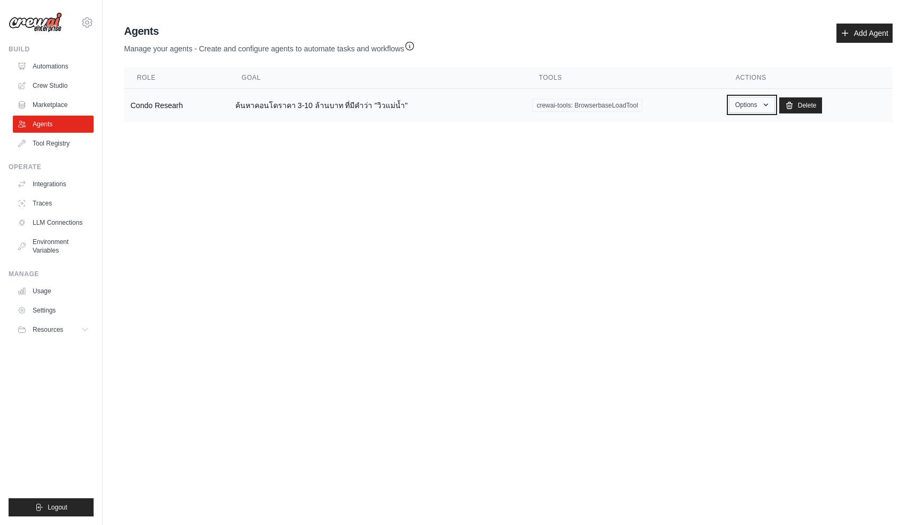
click at [764, 109] on icon "button" at bounding box center [765, 105] width 9 height 9
click at [717, 158] on link "Edit" at bounding box center [736, 148] width 77 height 19
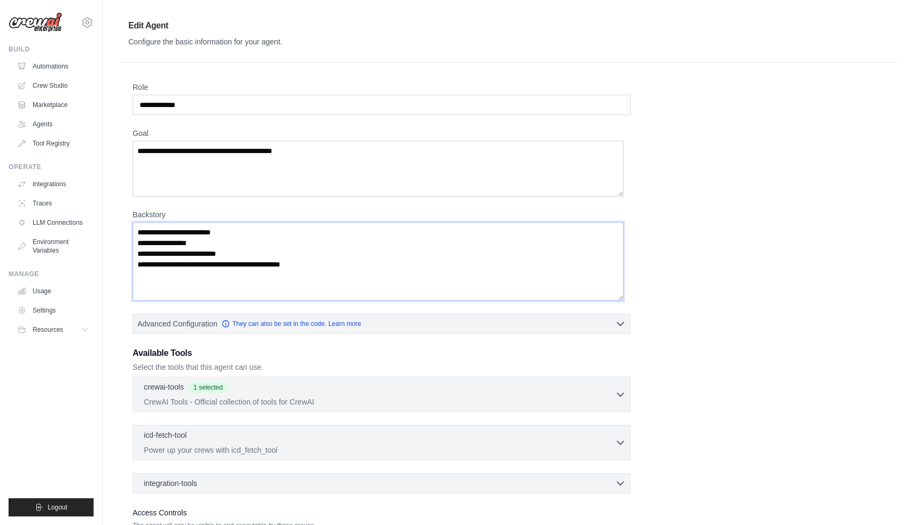
click at [374, 286] on textarea "**********" at bounding box center [378, 261] width 491 height 79
click at [218, 111] on input "**********" at bounding box center [382, 105] width 498 height 20
